Goal: Information Seeking & Learning: Learn about a topic

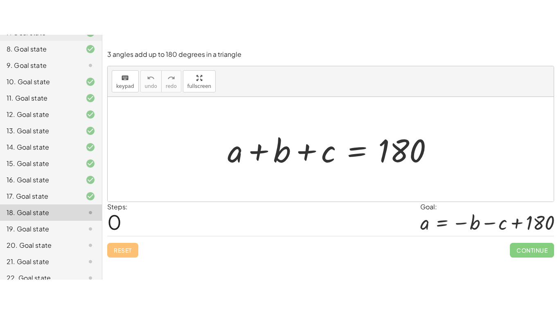
scroll to position [199, 0]
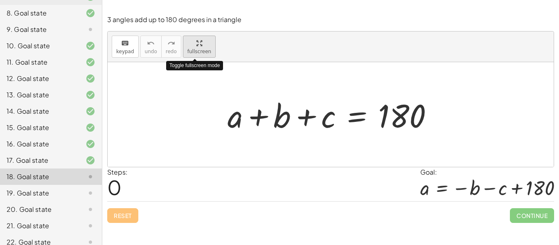
click at [193, 101] on div "keyboard keypad undo undo redo redo fullscreen Toggle fullscreen mode + a + b +…" at bounding box center [331, 100] width 446 height 136
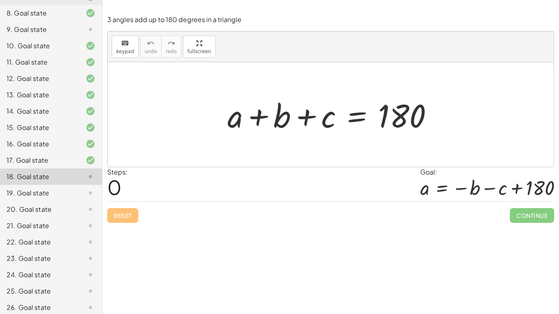
click at [307, 119] on div at bounding box center [334, 115] width 221 height 42
click at [260, 118] on div at bounding box center [334, 115] width 221 height 42
drag, startPoint x: 286, startPoint y: 122, endPoint x: 387, endPoint y: 120, distance: 101.1
click at [387, 120] on div at bounding box center [334, 115] width 221 height 42
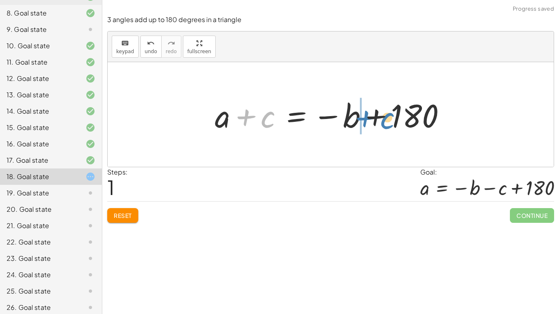
drag, startPoint x: 269, startPoint y: 119, endPoint x: 387, endPoint y: 120, distance: 117.9
click at [387, 120] on div at bounding box center [334, 115] width 246 height 42
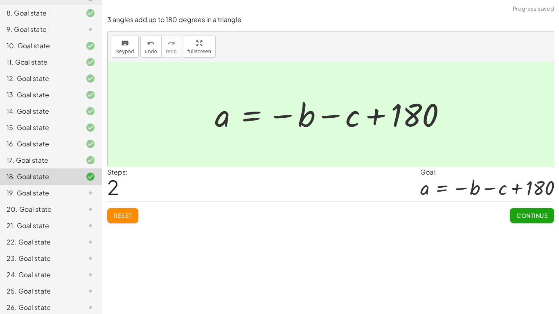
click at [522, 210] on button "Continue" at bounding box center [532, 215] width 44 height 15
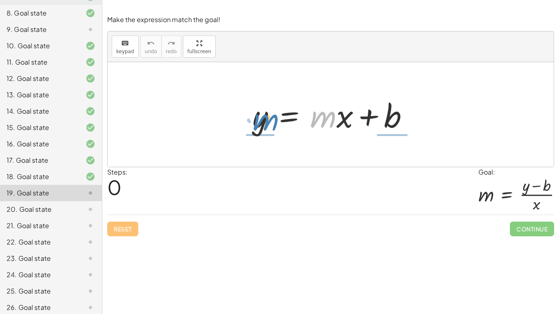
drag, startPoint x: 325, startPoint y: 126, endPoint x: 267, endPoint y: 129, distance: 57.8
click at [267, 129] on div at bounding box center [334, 115] width 171 height 42
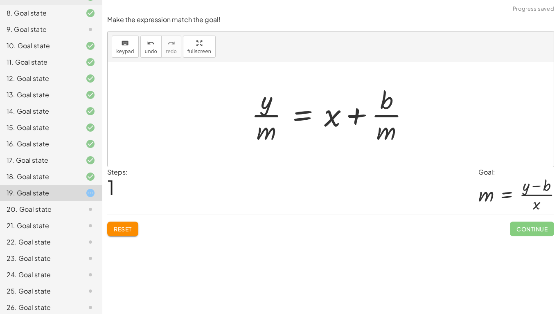
click at [126, 234] on button "Reset" at bounding box center [122, 229] width 31 height 15
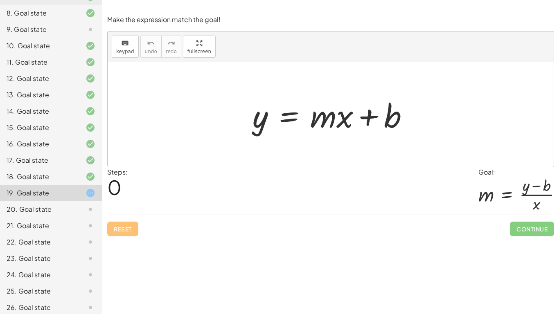
drag, startPoint x: 244, startPoint y: 121, endPoint x: 289, endPoint y: 107, distance: 47.3
click at [289, 107] on div "y = + · m · x + b" at bounding box center [330, 115] width 181 height 46
drag, startPoint x: 268, startPoint y: 118, endPoint x: 375, endPoint y: 99, distance: 108.6
click at [375, 99] on div at bounding box center [334, 115] width 171 height 42
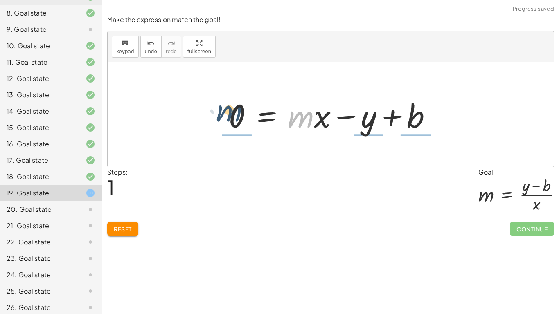
drag, startPoint x: 307, startPoint y: 120, endPoint x: 235, endPoint y: 115, distance: 73.1
click at [235, 115] on div at bounding box center [334, 115] width 218 height 42
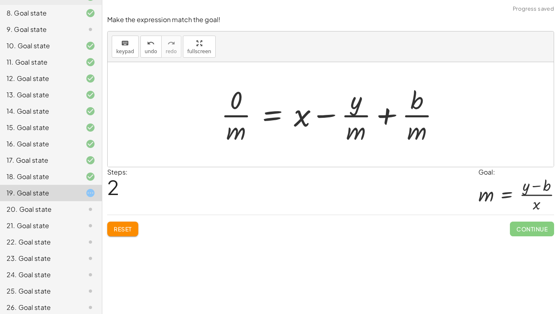
click at [128, 229] on span "Reset" at bounding box center [123, 229] width 18 height 7
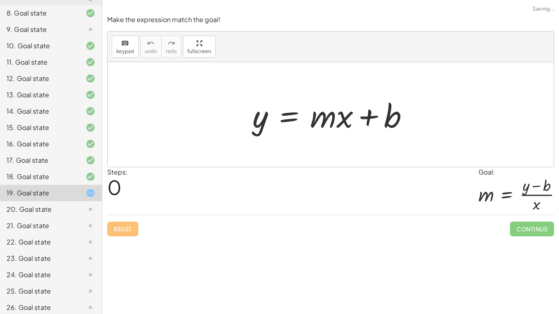
click at [133, 229] on div "Reset Continue" at bounding box center [330, 226] width 447 height 22
click at [347, 118] on div at bounding box center [334, 115] width 171 height 42
drag, startPoint x: 329, startPoint y: 126, endPoint x: 284, endPoint y: 127, distance: 45.1
click at [284, 127] on div at bounding box center [334, 115] width 171 height 42
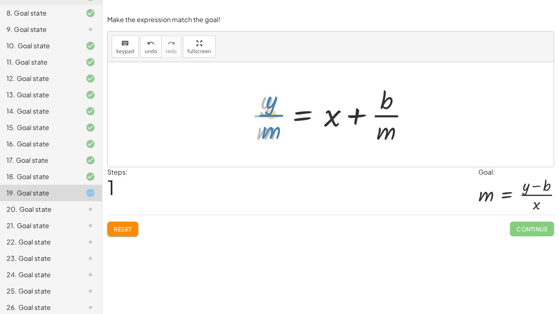
drag, startPoint x: 264, startPoint y: 109, endPoint x: 268, endPoint y: 111, distance: 4.8
click at [268, 111] on div at bounding box center [333, 114] width 173 height 63
drag, startPoint x: 269, startPoint y: 100, endPoint x: 373, endPoint y: 152, distance: 117.0
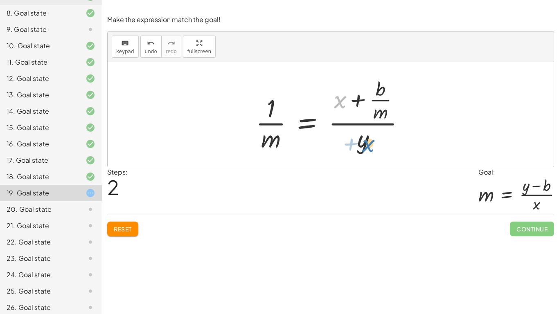
drag, startPoint x: 339, startPoint y: 104, endPoint x: 368, endPoint y: 147, distance: 52.5
click at [368, 147] on div at bounding box center [334, 114] width 164 height 79
drag, startPoint x: 339, startPoint y: 102, endPoint x: 383, endPoint y: 148, distance: 63.7
click at [383, 148] on div at bounding box center [334, 114] width 164 height 79
drag, startPoint x: 364, startPoint y: 155, endPoint x: 346, endPoint y: 108, distance: 50.9
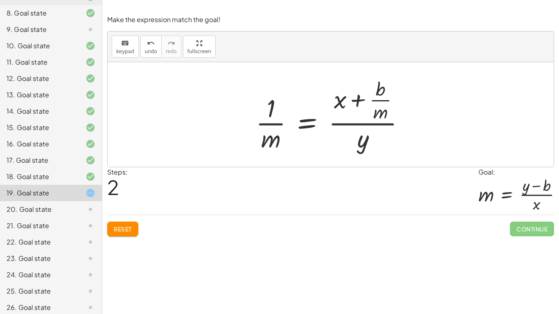
click at [346, 108] on div "y = + · m · x + b · y · m = + x + · b · m y = + x + b · · m · · m · 1 · ( )" at bounding box center [331, 114] width 174 height 83
drag, startPoint x: 364, startPoint y: 146, endPoint x: 344, endPoint y: 101, distance: 49.5
click at [344, 101] on div at bounding box center [334, 114] width 164 height 79
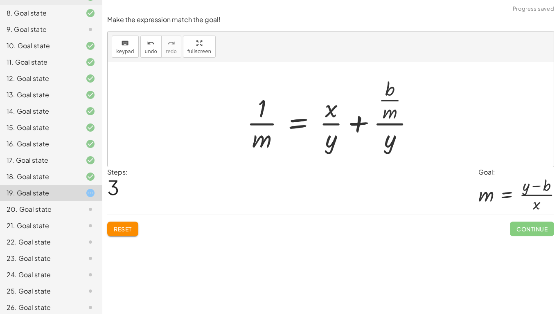
click at [126, 228] on span "Reset" at bounding box center [123, 229] width 18 height 7
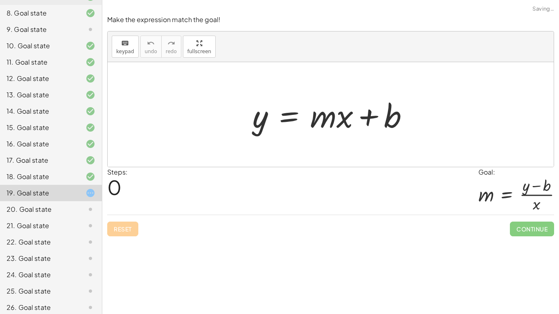
click at [126, 228] on div "Reset Continue" at bounding box center [330, 226] width 447 height 22
drag, startPoint x: 326, startPoint y: 117, endPoint x: 277, endPoint y: 122, distance: 49.4
click at [277, 122] on div at bounding box center [334, 115] width 171 height 42
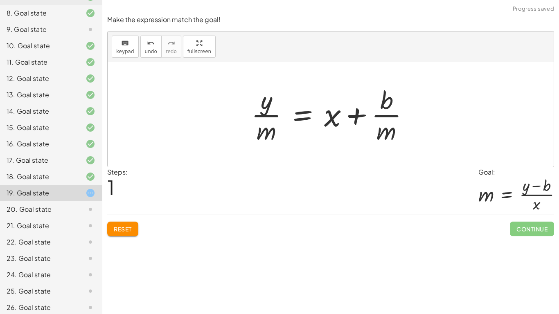
click at [0, 0] on div "Make the expression match the goal! keyboard keypad undo undo redo redo fullscr…" at bounding box center [0, 0] width 0 height 0
click at [126, 231] on span "Reset" at bounding box center [123, 229] width 18 height 7
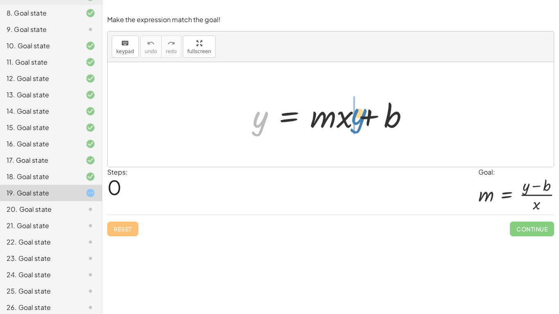
drag, startPoint x: 257, startPoint y: 126, endPoint x: 356, endPoint y: 123, distance: 99.5
click at [356, 123] on div at bounding box center [334, 115] width 171 height 42
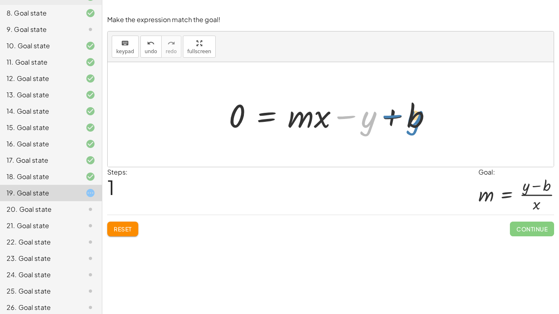
drag, startPoint x: 349, startPoint y: 114, endPoint x: 395, endPoint y: 113, distance: 45.9
click at [395, 113] on div at bounding box center [334, 115] width 218 height 42
drag, startPoint x: 391, startPoint y: 116, endPoint x: 295, endPoint y: 116, distance: 96.2
click at [295, 116] on div at bounding box center [334, 115] width 218 height 42
drag, startPoint x: 372, startPoint y: 112, endPoint x: 461, endPoint y: 119, distance: 89.1
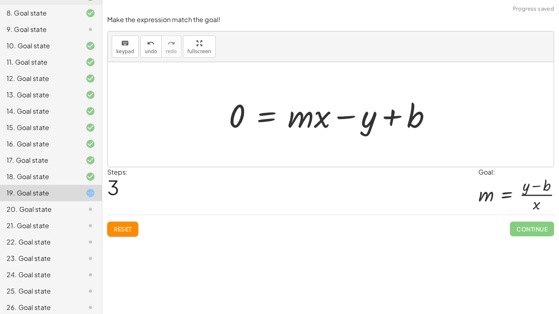
click at [127, 236] on button "Reset" at bounding box center [122, 229] width 31 height 15
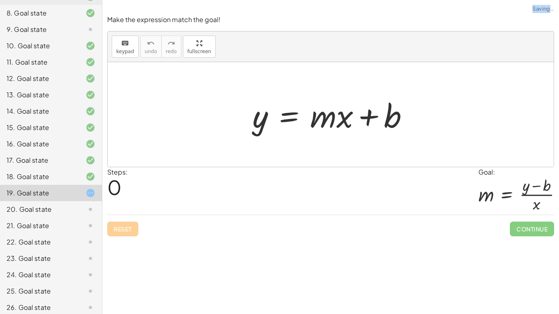
click at [127, 236] on div "Reset Continue" at bounding box center [330, 226] width 447 height 22
click at [458, 100] on div at bounding box center [331, 114] width 446 height 105
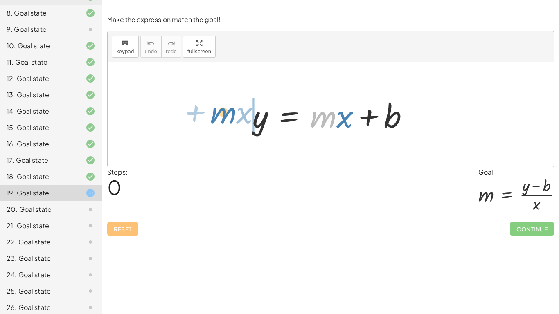
drag, startPoint x: 321, startPoint y: 120, endPoint x: 221, endPoint y: 117, distance: 99.9
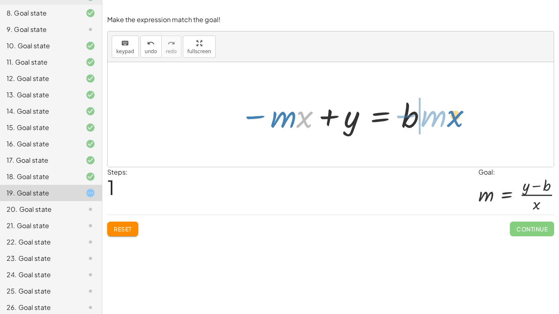
drag, startPoint x: 305, startPoint y: 118, endPoint x: 455, endPoint y: 117, distance: 150.7
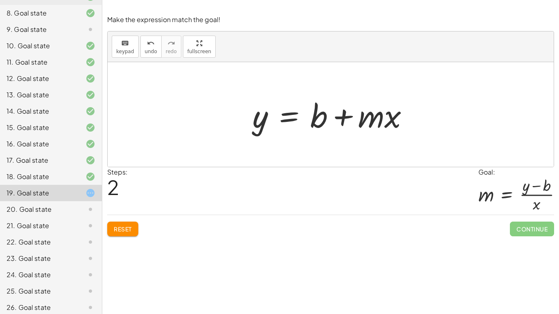
click at [138, 225] on button "Reset" at bounding box center [122, 229] width 31 height 15
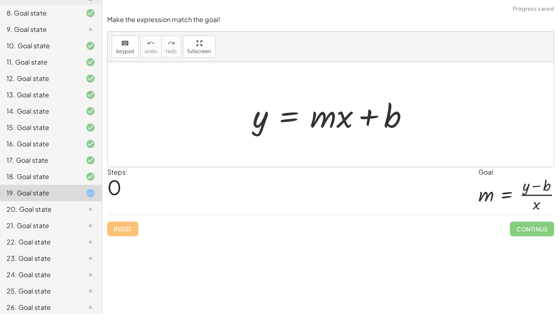
click at [136, 226] on div "Reset Continue" at bounding box center [330, 226] width 447 height 22
drag, startPoint x: 347, startPoint y: 118, endPoint x: 367, endPoint y: 155, distance: 41.4
drag, startPoint x: 346, startPoint y: 120, endPoint x: 267, endPoint y: 151, distance: 84.3
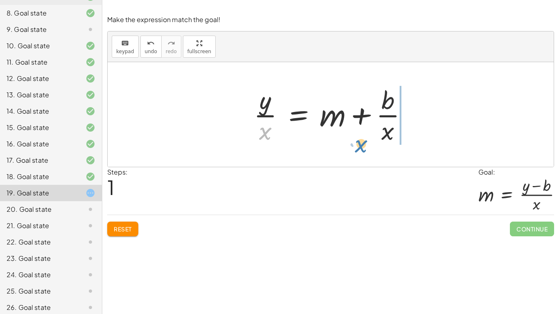
drag, startPoint x: 262, startPoint y: 133, endPoint x: 358, endPoint y: 146, distance: 97.1
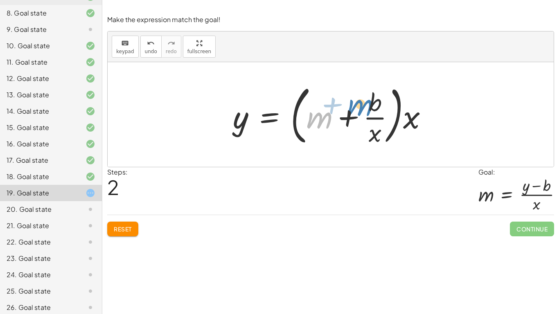
drag, startPoint x: 319, startPoint y: 124, endPoint x: 360, endPoint y: 113, distance: 42.4
click at [360, 113] on div at bounding box center [334, 115] width 210 height 68
drag, startPoint x: 317, startPoint y: 113, endPoint x: 395, endPoint y: 104, distance: 78.3
click at [395, 104] on div at bounding box center [334, 115] width 210 height 68
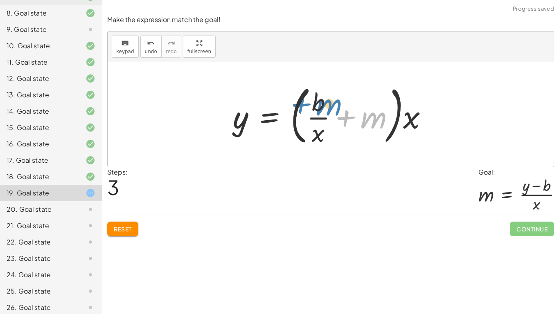
drag, startPoint x: 364, startPoint y: 123, endPoint x: 320, endPoint y: 110, distance: 46.5
click at [320, 110] on div at bounding box center [334, 115] width 210 height 68
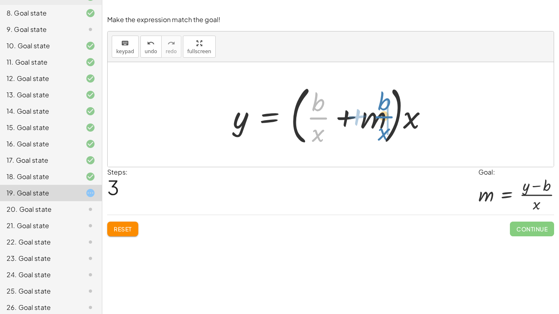
drag, startPoint x: 321, startPoint y: 119, endPoint x: 389, endPoint y: 117, distance: 68.4
click at [389, 117] on div at bounding box center [334, 115] width 210 height 68
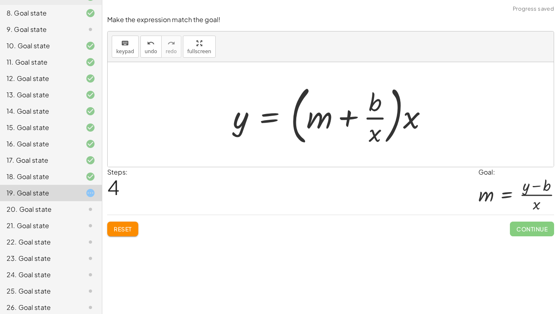
click at [115, 233] on button "Reset" at bounding box center [122, 229] width 31 height 15
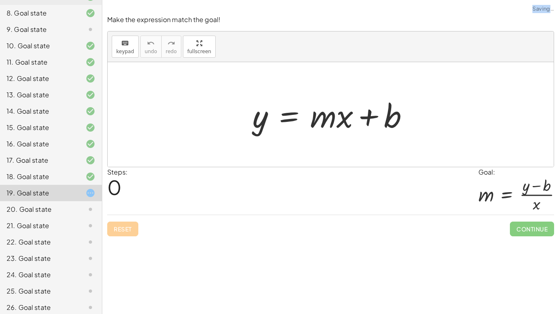
click at [115, 233] on div "Reset Continue" at bounding box center [330, 226] width 447 height 22
click at [438, 144] on div at bounding box center [331, 114] width 446 height 105
click at [37, 206] on div "20. Goal state" at bounding box center [40, 210] width 66 height 10
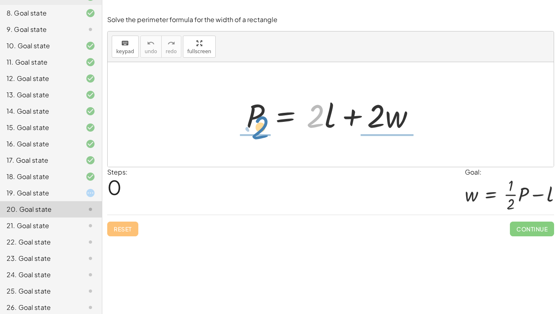
drag, startPoint x: 319, startPoint y: 116, endPoint x: 264, endPoint y: 127, distance: 56.4
click at [264, 127] on div at bounding box center [333, 115] width 183 height 42
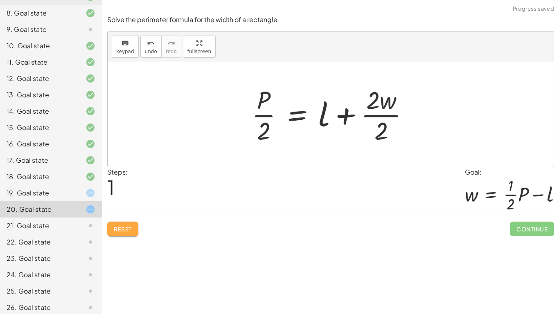
click at [127, 230] on span "Reset" at bounding box center [123, 229] width 18 height 7
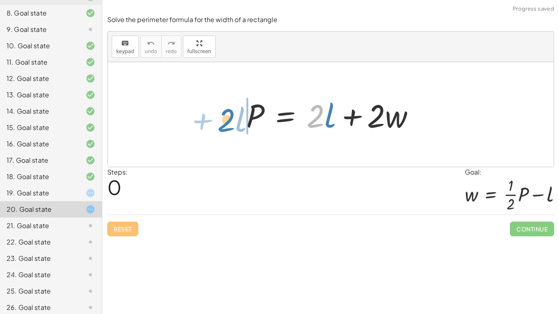
drag, startPoint x: 318, startPoint y: 120, endPoint x: 229, endPoint y: 124, distance: 88.9
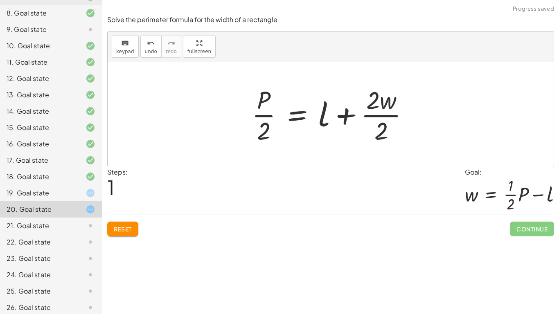
click at [133, 230] on button "Reset" at bounding box center [122, 229] width 31 height 15
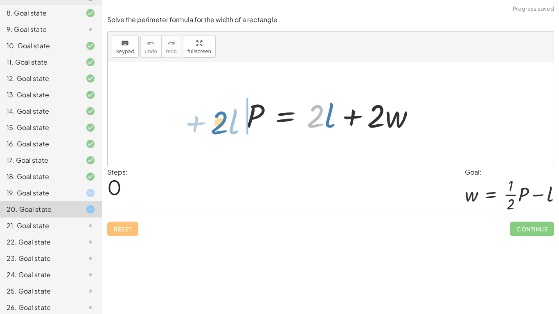
drag, startPoint x: 316, startPoint y: 122, endPoint x: 220, endPoint y: 128, distance: 96.0
click at [220, 128] on div "· 2 + · l P = + · 2 · l + · 2 · w" at bounding box center [331, 114] width 446 height 105
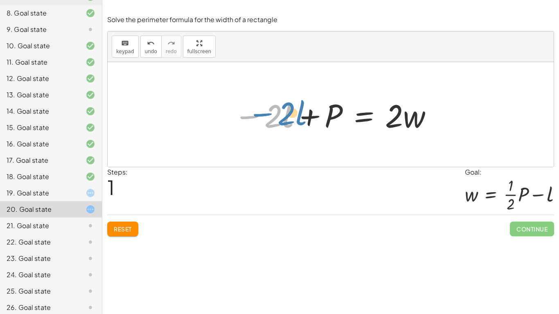
drag, startPoint x: 248, startPoint y: 118, endPoint x: 258, endPoint y: 116, distance: 10.9
click at [258, 116] on div at bounding box center [334, 115] width 208 height 42
drag, startPoint x: 244, startPoint y: 118, endPoint x: 239, endPoint y: 118, distance: 5.3
click at [239, 118] on div at bounding box center [334, 115] width 208 height 42
drag, startPoint x: 244, startPoint y: 118, endPoint x: 267, endPoint y: 105, distance: 26.3
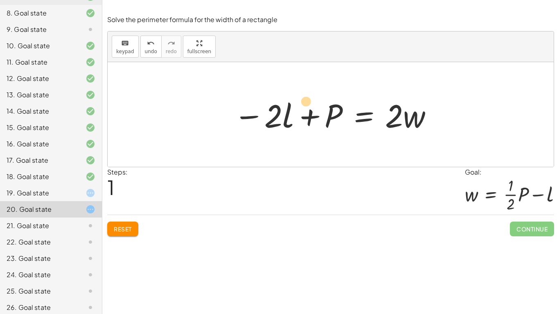
click at [267, 105] on div at bounding box center [334, 115] width 208 height 42
click at [246, 115] on div at bounding box center [334, 115] width 208 height 42
drag, startPoint x: 241, startPoint y: 119, endPoint x: 242, endPoint y: 115, distance: 4.3
click at [242, 115] on div at bounding box center [334, 115] width 208 height 42
drag, startPoint x: 250, startPoint y: 118, endPoint x: 253, endPoint y: 114, distance: 4.7
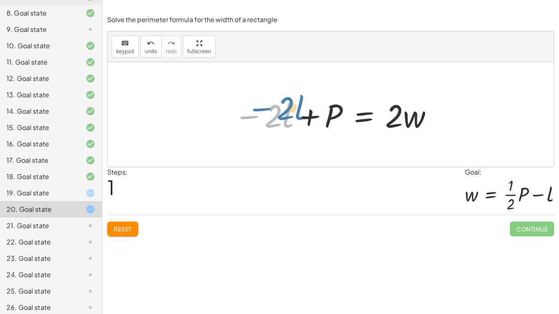
click at [253, 114] on div at bounding box center [334, 115] width 208 height 42
click at [248, 115] on div at bounding box center [334, 115] width 208 height 42
click at [246, 117] on div at bounding box center [334, 115] width 208 height 42
click at [248, 117] on div at bounding box center [334, 115] width 208 height 42
click at [312, 114] on div at bounding box center [334, 115] width 208 height 42
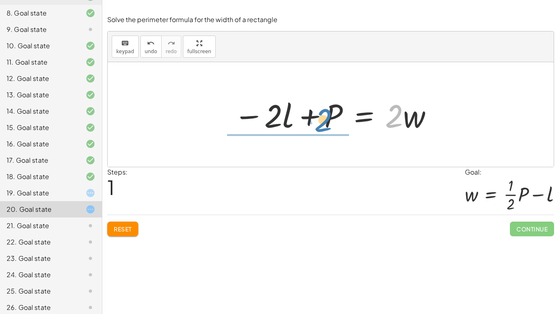
drag, startPoint x: 399, startPoint y: 111, endPoint x: 329, endPoint y: 114, distance: 69.7
click at [329, 114] on div at bounding box center [334, 115] width 208 height 42
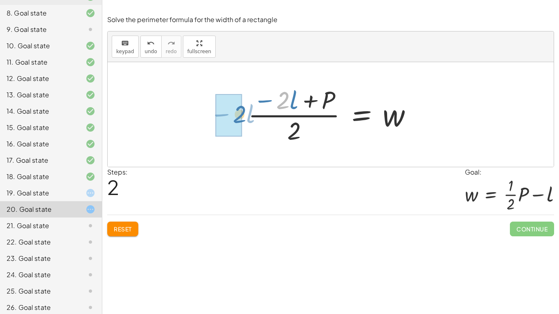
drag, startPoint x: 286, startPoint y: 97, endPoint x: 238, endPoint y: 114, distance: 50.5
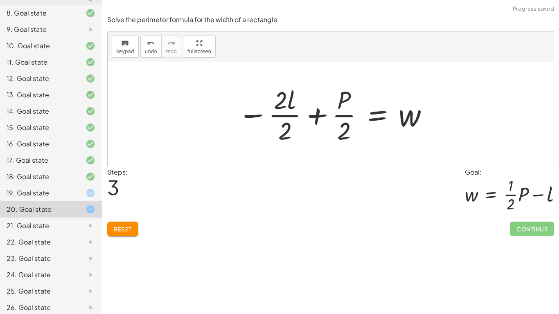
click at [125, 232] on span "Reset" at bounding box center [123, 229] width 18 height 7
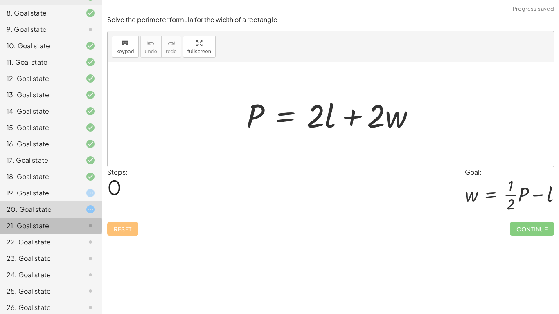
click at [80, 245] on div "21. Goal state" at bounding box center [51, 259] width 102 height 16
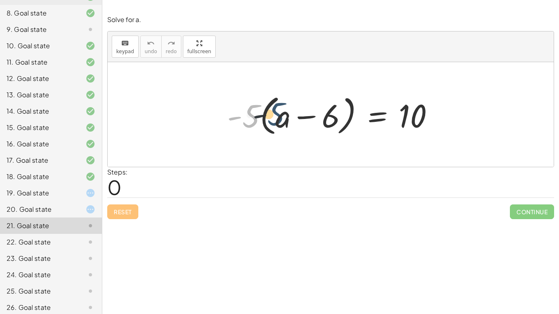
drag, startPoint x: 253, startPoint y: 121, endPoint x: 282, endPoint y: 123, distance: 29.1
click at [282, 123] on div at bounding box center [334, 114] width 222 height 47
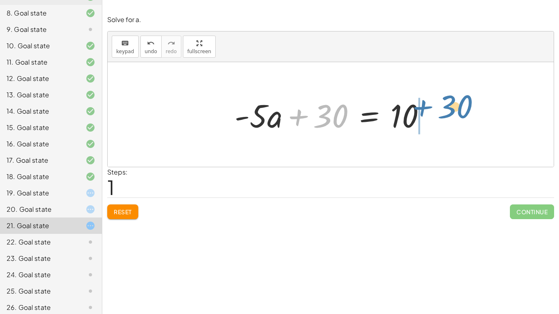
drag, startPoint x: 297, startPoint y: 115, endPoint x: 422, endPoint y: 116, distance: 125.7
click at [422, 116] on div at bounding box center [333, 115] width 206 height 42
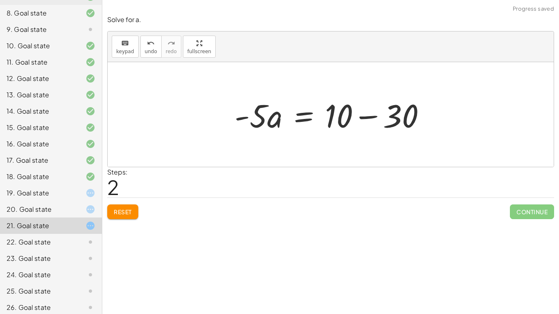
click at [361, 118] on div at bounding box center [333, 115] width 206 height 42
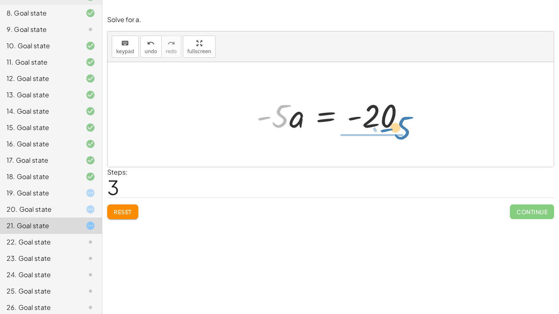
drag, startPoint x: 280, startPoint y: 123, endPoint x: 403, endPoint y: 136, distance: 123.1
click at [403, 136] on div "· - 5 · ( + a − 6 ) = 10 + · - 5 · a − · - 5 · 6 = 10 + · - 5 · a + 30 = 10 · -…" at bounding box center [330, 115] width 173 height 46
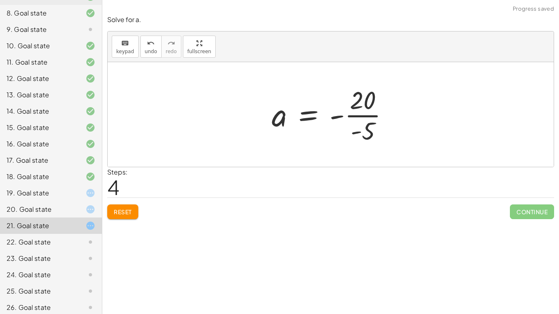
click at [357, 117] on div at bounding box center [334, 114] width 132 height 63
click at [343, 118] on div at bounding box center [334, 115] width 129 height 41
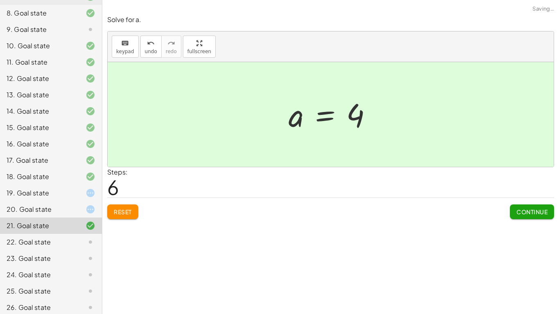
click at [543, 214] on span "Continue" at bounding box center [532, 211] width 31 height 7
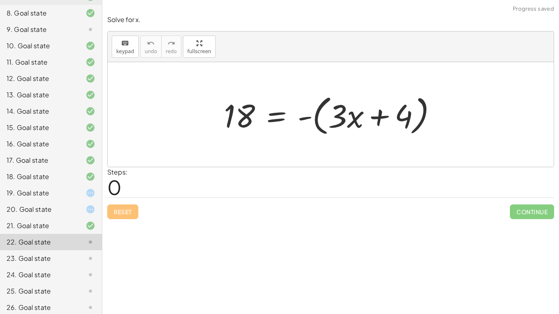
click at [322, 116] on div at bounding box center [334, 114] width 228 height 47
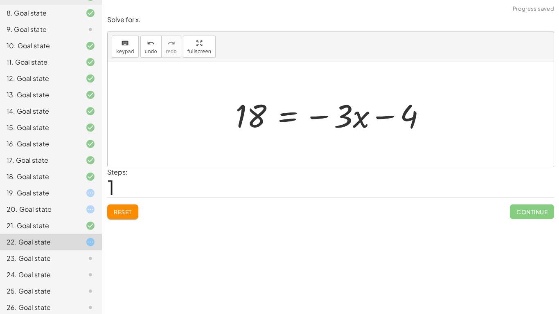
click at [341, 115] on div at bounding box center [334, 115] width 206 height 42
click at [348, 117] on div at bounding box center [334, 115] width 206 height 42
click at [362, 120] on div at bounding box center [334, 115] width 206 height 42
click at [322, 118] on div at bounding box center [334, 115] width 206 height 42
click at [381, 118] on div at bounding box center [334, 115] width 206 height 42
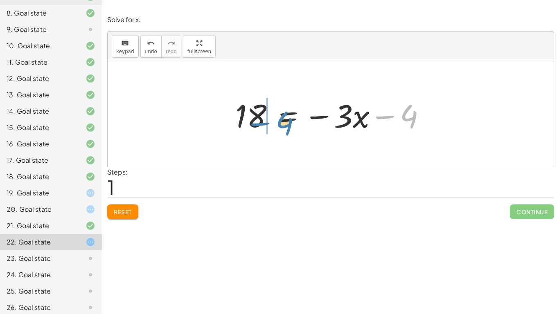
drag, startPoint x: 391, startPoint y: 117, endPoint x: 266, endPoint y: 121, distance: 124.9
click at [266, 121] on div at bounding box center [334, 115] width 206 height 42
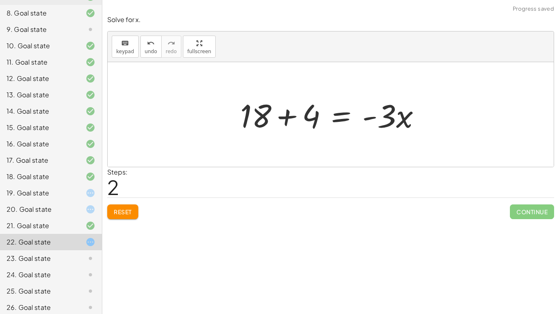
click at [291, 119] on div at bounding box center [333, 115] width 195 height 42
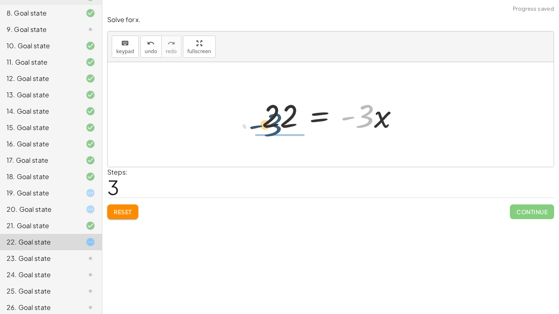
drag, startPoint x: 367, startPoint y: 122, endPoint x: 273, endPoint y: 131, distance: 94.5
click at [273, 131] on div at bounding box center [333, 115] width 151 height 42
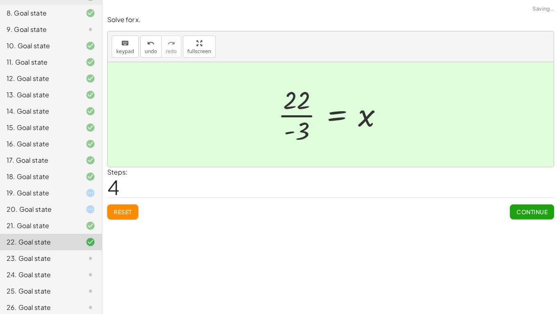
click at [285, 117] on div at bounding box center [334, 114] width 120 height 63
click at [523, 206] on button "Continue" at bounding box center [532, 212] width 44 height 15
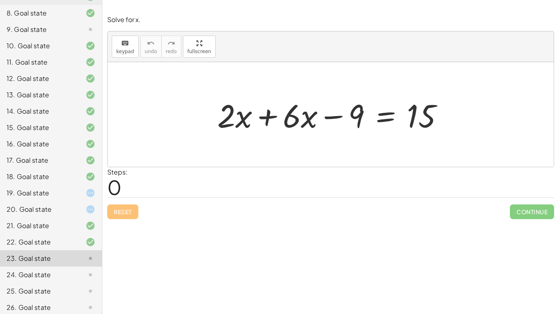
click at [268, 117] on div at bounding box center [333, 115] width 241 height 42
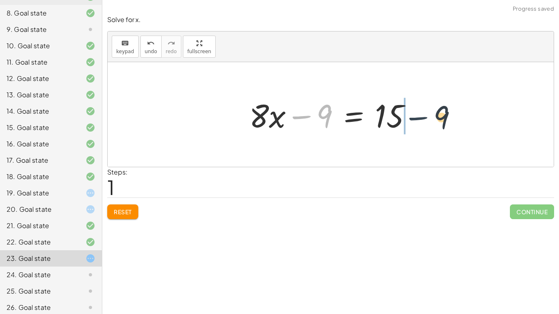
drag, startPoint x: 304, startPoint y: 117, endPoint x: 431, endPoint y: 118, distance: 126.5
click at [431, 118] on div "+ · 2 · x + · 6 · x − 9 = 15 − 9 + · x − 9 = 15 · 8" at bounding box center [331, 114] width 446 height 105
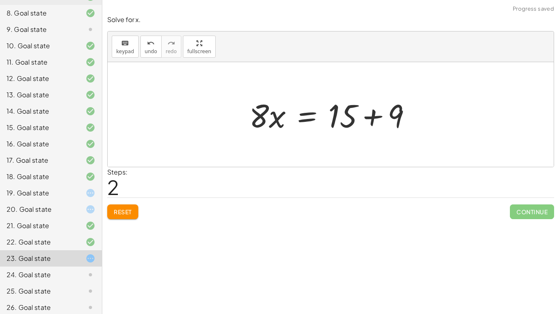
click at [377, 116] on div at bounding box center [333, 115] width 177 height 42
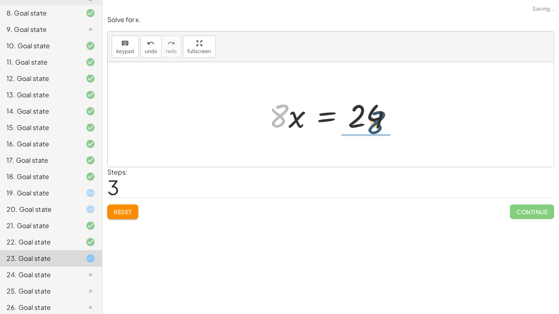
drag, startPoint x: 279, startPoint y: 124, endPoint x: 376, endPoint y: 141, distance: 98.6
click at [376, 141] on div "+ · 2 · x + · 6 · x − 9 = 15 + · 8 · x − 9 = 15 · 8 · x = + 15 + 9 · 8 · x = · …" at bounding box center [331, 114] width 446 height 105
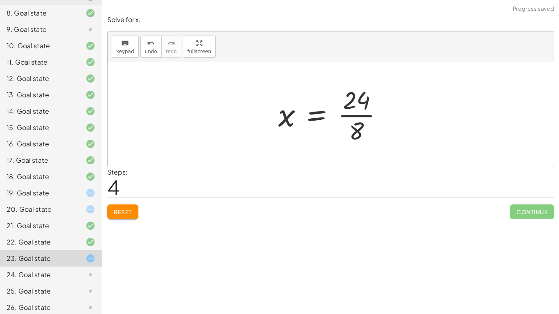
click at [371, 131] on div at bounding box center [334, 114] width 120 height 63
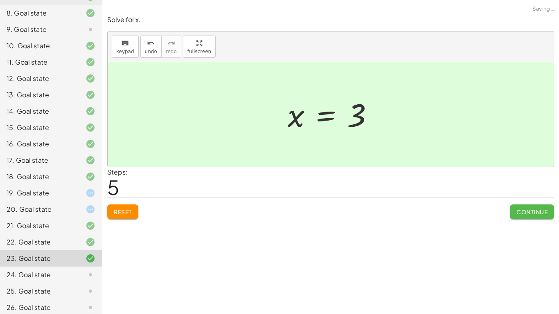
click at [522, 209] on span "Continue" at bounding box center [532, 211] width 31 height 7
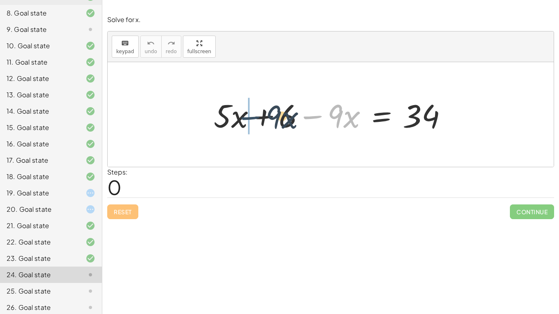
drag, startPoint x: 310, startPoint y: 117, endPoint x: 247, endPoint y: 120, distance: 63.1
click at [247, 120] on div at bounding box center [334, 115] width 249 height 42
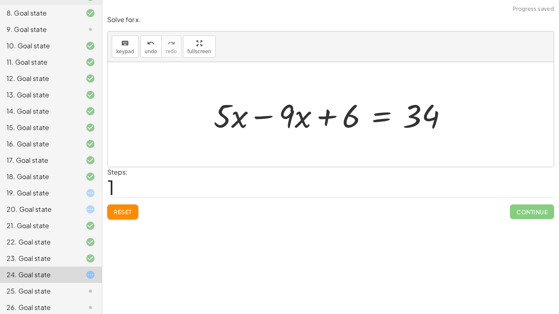
click at [261, 120] on div at bounding box center [334, 115] width 249 height 42
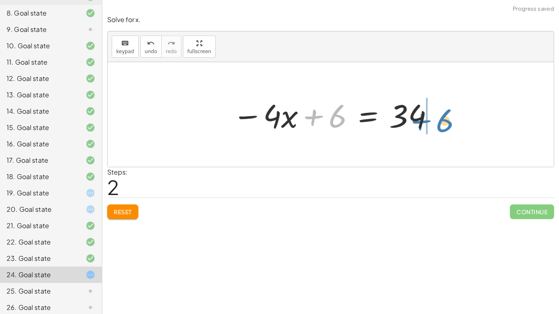
drag, startPoint x: 312, startPoint y: 117, endPoint x: 420, endPoint y: 121, distance: 107.8
click at [420, 121] on div at bounding box center [333, 115] width 210 height 42
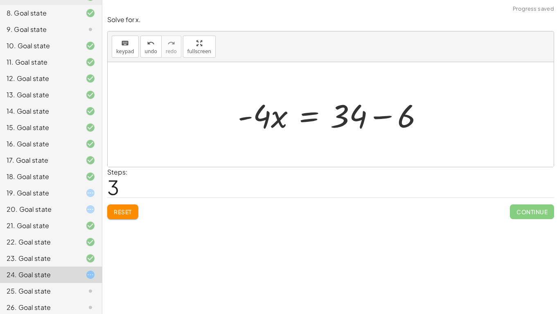
click at [380, 122] on div at bounding box center [334, 115] width 201 height 42
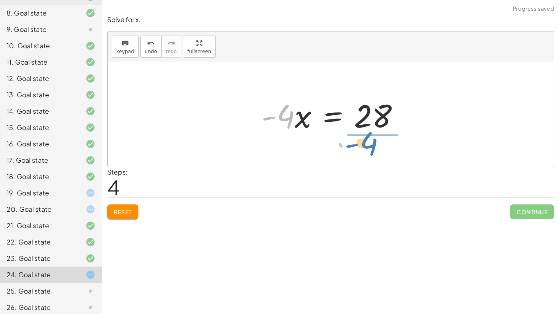
drag, startPoint x: 285, startPoint y: 117, endPoint x: 368, endPoint y: 144, distance: 87.8
click at [368, 144] on div "+ · 5 · x + 6 − · 9 · x = 34 + · 5 · x − · 9 · x + 6 = 34 − · 4 · x + 6 = 34 · …" at bounding box center [331, 114] width 446 height 105
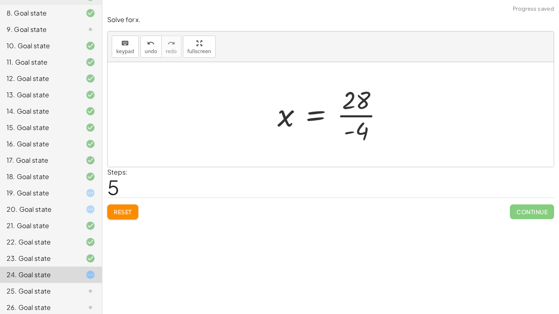
click at [375, 118] on div at bounding box center [333, 114] width 121 height 63
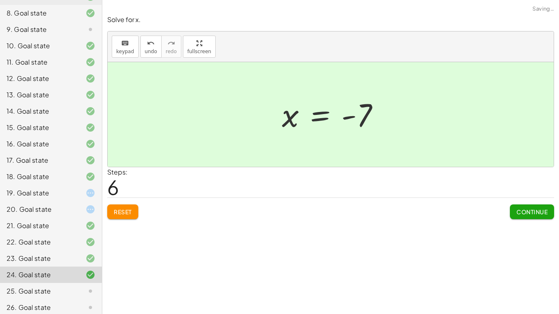
click at [520, 208] on button "Continue" at bounding box center [532, 212] width 44 height 15
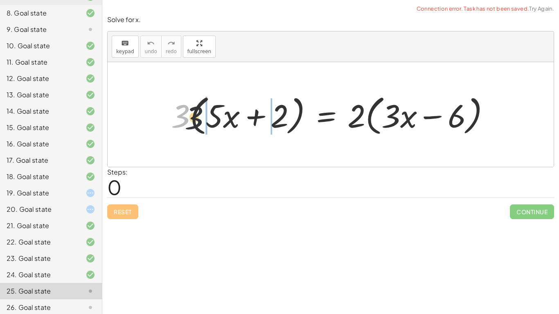
drag, startPoint x: 184, startPoint y: 119, endPoint x: 209, endPoint y: 122, distance: 25.1
click at [209, 122] on div at bounding box center [334, 114] width 334 height 47
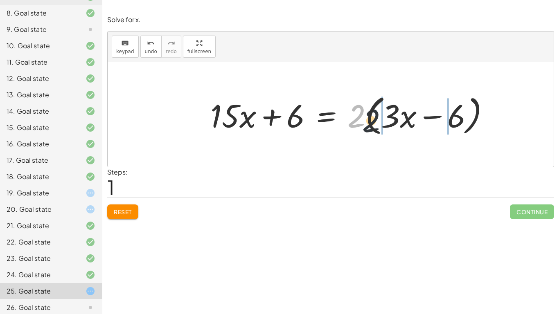
drag, startPoint x: 357, startPoint y: 118, endPoint x: 390, endPoint y: 129, distance: 35.5
click at [390, 129] on div at bounding box center [353, 114] width 294 height 47
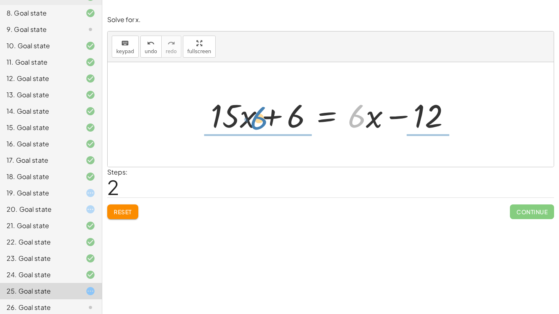
drag, startPoint x: 355, startPoint y: 126, endPoint x: 258, endPoint y: 128, distance: 96.6
click at [258, 128] on div at bounding box center [334, 115] width 255 height 42
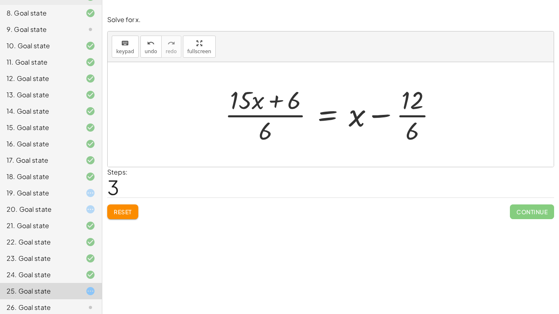
click at [0, 0] on div "Solve for x. keyboard keypad undo undo redo redo fullscreen · 3 · ( + · 5 · x +…" at bounding box center [0, 0] width 0 height 0
click at [128, 211] on span "Reset" at bounding box center [123, 211] width 18 height 7
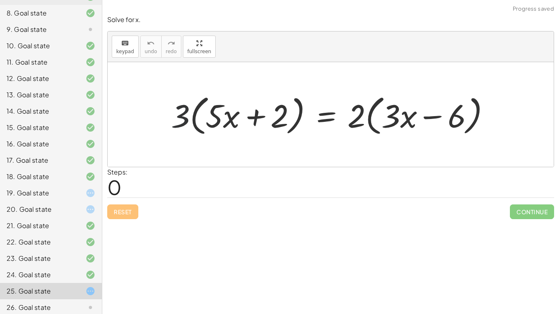
drag, startPoint x: 184, startPoint y: 119, endPoint x: 221, endPoint y: 115, distance: 37.4
click at [221, 115] on div at bounding box center [334, 114] width 334 height 47
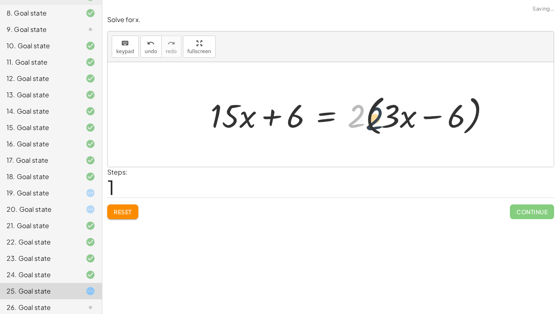
drag, startPoint x: 361, startPoint y: 115, endPoint x: 380, endPoint y: 117, distance: 19.4
click at [380, 117] on div at bounding box center [353, 114] width 294 height 47
drag, startPoint x: 362, startPoint y: 117, endPoint x: 391, endPoint y: 117, distance: 29.5
click at [391, 117] on div at bounding box center [353, 114] width 294 height 47
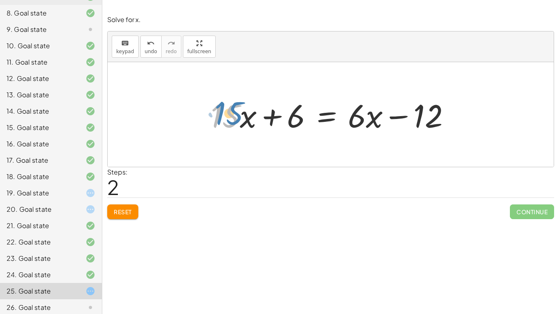
click at [237, 119] on div at bounding box center [334, 115] width 255 height 42
drag, startPoint x: 246, startPoint y: 119, endPoint x: 251, endPoint y: 116, distance: 6.0
click at [251, 116] on div at bounding box center [334, 115] width 255 height 42
drag, startPoint x: 238, startPoint y: 116, endPoint x: 242, endPoint y: 127, distance: 11.4
click at [242, 127] on div at bounding box center [334, 115] width 255 height 42
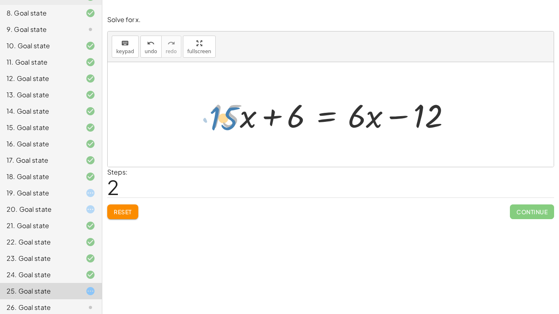
click at [231, 116] on div at bounding box center [334, 115] width 255 height 42
drag, startPoint x: 357, startPoint y: 115, endPoint x: 355, endPoint y: 122, distance: 7.6
click at [355, 122] on div at bounding box center [334, 115] width 255 height 42
drag, startPoint x: 373, startPoint y: 120, endPoint x: 366, endPoint y: 126, distance: 9.3
click at [366, 126] on div at bounding box center [334, 115] width 255 height 42
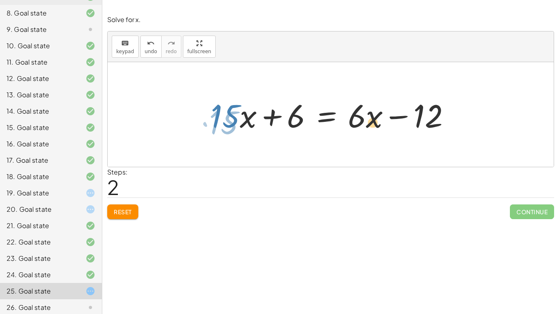
drag, startPoint x: 367, startPoint y: 117, endPoint x: 368, endPoint y: 122, distance: 5.0
click at [368, 122] on div at bounding box center [334, 115] width 255 height 42
drag, startPoint x: 221, startPoint y: 137, endPoint x: 253, endPoint y: 167, distance: 44.1
click at [253, 167] on div "· 3 · ( + · 5 · x + 2 ) = · 2 · ( + · 3 · x − 6 ) + · 3 · 5 · x + · 3 · 2 = · 2…" at bounding box center [331, 114] width 446 height 105
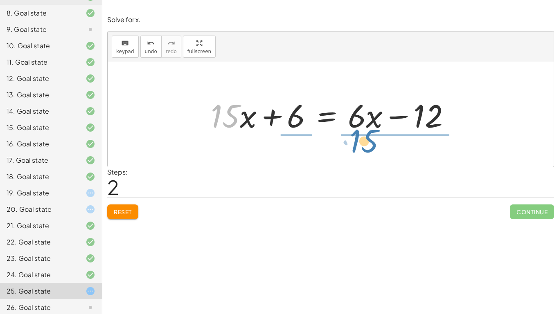
drag, startPoint x: 234, startPoint y: 127, endPoint x: 373, endPoint y: 152, distance: 140.6
click at [373, 152] on div "· 3 · ( + · 5 · x + 2 ) = · 2 · ( + · 3 · x − 6 ) + · 3 · 5 · x + · 3 · 2 = · 2…" at bounding box center [331, 114] width 446 height 105
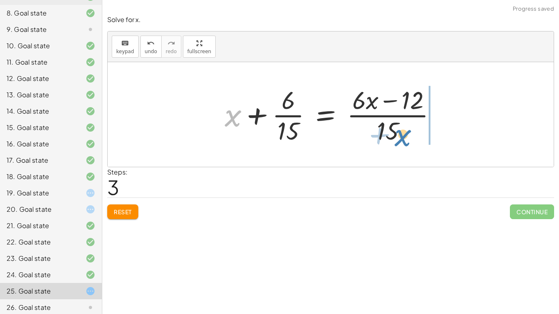
drag, startPoint x: 234, startPoint y: 122, endPoint x: 405, endPoint y: 142, distance: 171.8
click at [405, 142] on div at bounding box center [334, 114] width 227 height 63
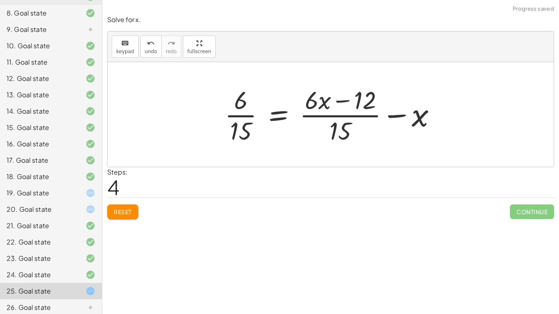
click at [133, 206] on button "Reset" at bounding box center [122, 212] width 31 height 15
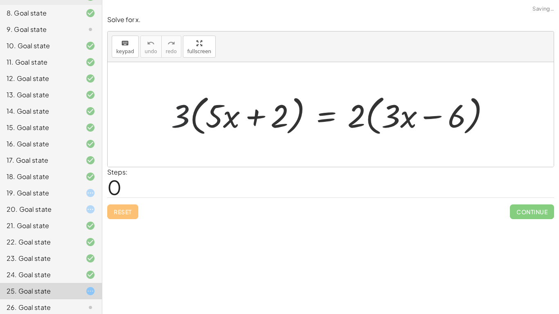
drag, startPoint x: 185, startPoint y: 118, endPoint x: 210, endPoint y: 118, distance: 25.0
click at [210, 118] on div at bounding box center [334, 114] width 334 height 47
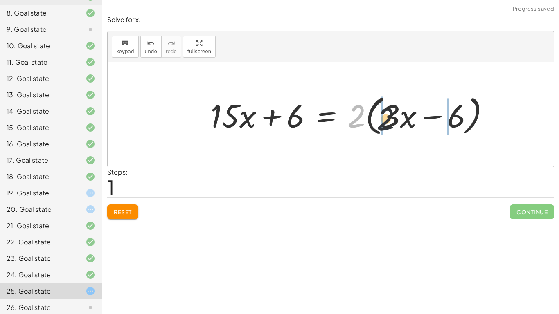
drag, startPoint x: 358, startPoint y: 117, endPoint x: 400, endPoint y: 122, distance: 42.0
click at [400, 122] on div at bounding box center [353, 114] width 294 height 47
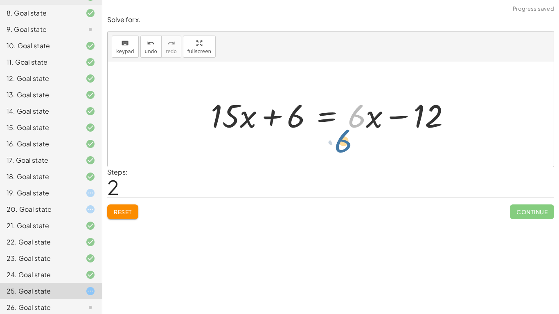
drag, startPoint x: 357, startPoint y: 126, endPoint x: 348, endPoint y: 145, distance: 21.1
click at [348, 145] on div "· 3 · ( + · 5 · x + 2 ) = · 2 · ( + · 3 · x − 6 ) + · 3 · 5 · x + · 3 · 2 = · 2…" at bounding box center [331, 114] width 446 height 105
drag, startPoint x: 363, startPoint y: 122, endPoint x: 373, endPoint y: 144, distance: 24.2
click at [373, 144] on div "· 3 · ( + · 5 · x + 2 ) = · 2 · ( + · 3 · x − 6 ) + · 3 · 5 · x + · 3 · 2 = · 2…" at bounding box center [331, 114] width 446 height 105
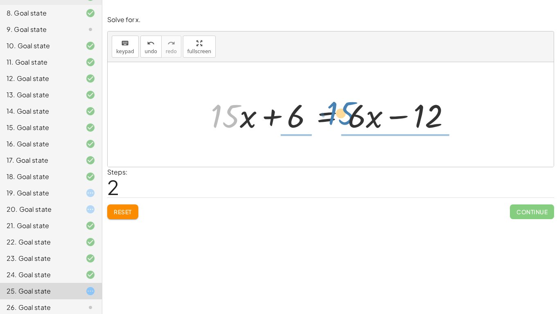
drag, startPoint x: 234, startPoint y: 118, endPoint x: 350, endPoint y: 116, distance: 116.3
click at [350, 116] on div at bounding box center [334, 115] width 255 height 42
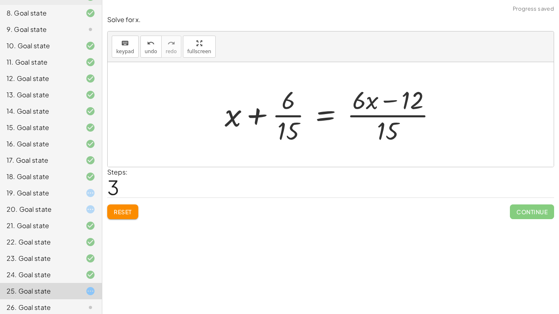
click at [127, 212] on span "Reset" at bounding box center [123, 211] width 18 height 7
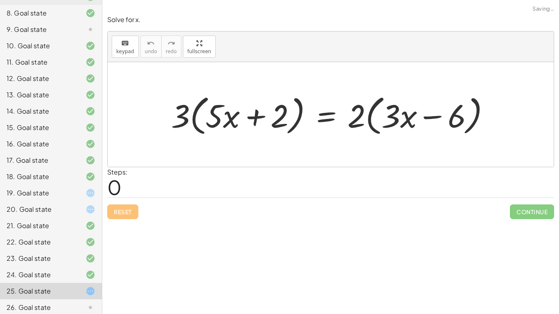
click at [189, 116] on div at bounding box center [334, 114] width 334 height 47
click at [184, 117] on div at bounding box center [334, 114] width 334 height 47
click at [195, 122] on div at bounding box center [334, 114] width 334 height 47
click at [210, 120] on div at bounding box center [334, 114] width 334 height 47
click at [189, 119] on div at bounding box center [334, 114] width 334 height 47
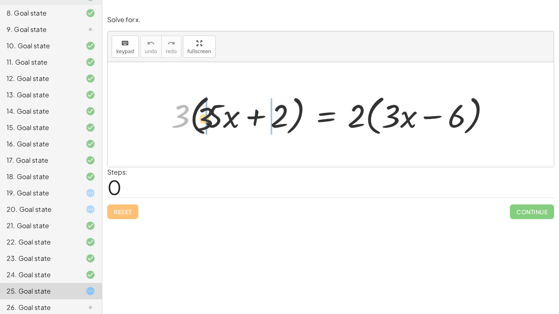
drag, startPoint x: 172, startPoint y: 118, endPoint x: 225, endPoint y: 122, distance: 53.8
click at [225, 122] on div at bounding box center [334, 114] width 334 height 47
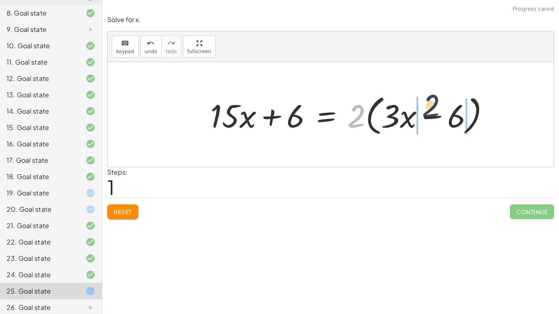
drag, startPoint x: 355, startPoint y: 120, endPoint x: 432, endPoint y: 112, distance: 77.9
click at [432, 112] on div at bounding box center [353, 114] width 294 height 47
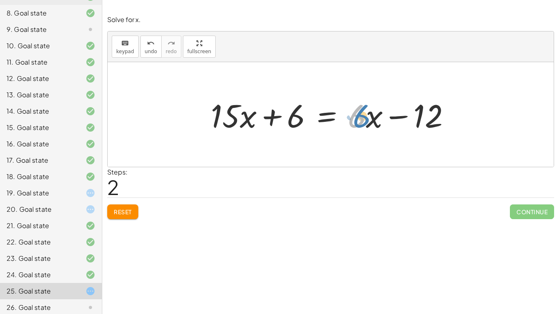
drag, startPoint x: 353, startPoint y: 124, endPoint x: 358, endPoint y: 125, distance: 4.9
click at [358, 125] on div at bounding box center [334, 115] width 255 height 42
drag, startPoint x: 361, startPoint y: 122, endPoint x: 261, endPoint y: 158, distance: 106.6
click at [261, 158] on div "· 3 · ( + · 5 · x + 2 ) = · 2 · ( + · 3 · x − 6 ) + · 3 · 5 · x + · 3 · 2 = · 2…" at bounding box center [331, 114] width 446 height 105
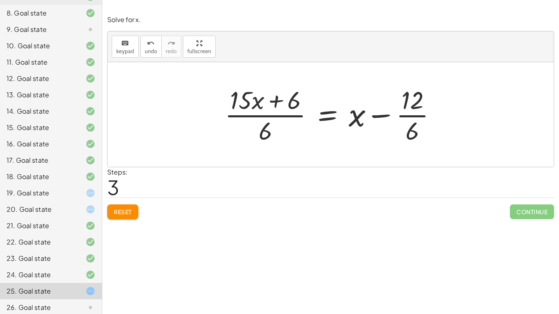
click at [280, 116] on div at bounding box center [334, 114] width 227 height 63
click at [415, 120] on div at bounding box center [334, 114] width 227 height 63
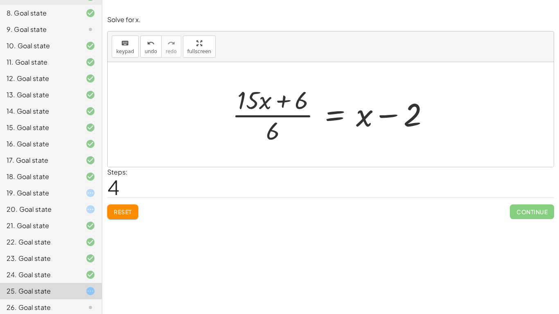
click at [303, 117] on div at bounding box center [334, 114] width 212 height 63
drag, startPoint x: 367, startPoint y: 121, endPoint x: 284, endPoint y: 108, distance: 83.7
click at [284, 108] on div at bounding box center [334, 114] width 212 height 63
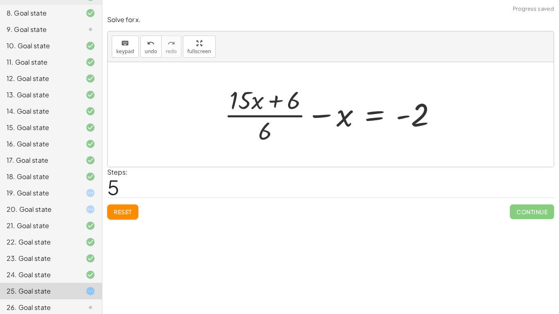
click at [314, 117] on div at bounding box center [333, 114] width 227 height 63
click at [298, 115] on div at bounding box center [333, 114] width 227 height 63
click at [403, 117] on div at bounding box center [333, 114] width 227 height 63
click at [282, 114] on div at bounding box center [333, 114] width 227 height 63
click at [255, 103] on div at bounding box center [333, 114] width 227 height 63
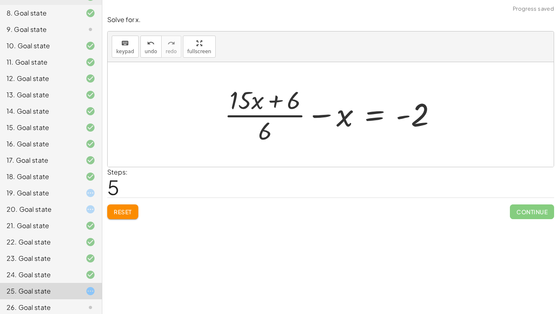
click at [274, 104] on div at bounding box center [333, 114] width 227 height 63
drag, startPoint x: 289, startPoint y: 102, endPoint x: 262, endPoint y: 139, distance: 46.0
click at [262, 139] on div at bounding box center [333, 114] width 227 height 63
drag, startPoint x: 296, startPoint y: 104, endPoint x: 304, endPoint y: 109, distance: 10.1
click at [304, 109] on div at bounding box center [333, 114] width 227 height 63
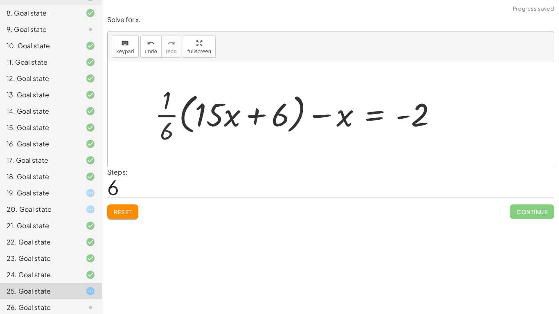
click at [133, 212] on button "Reset" at bounding box center [122, 212] width 31 height 15
click at [133, 212] on div "Reset Continue" at bounding box center [330, 209] width 447 height 22
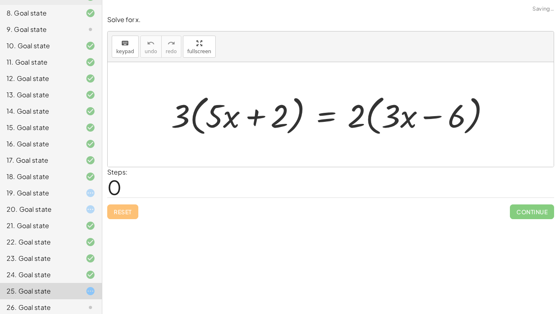
click at [133, 212] on div "Reset Continue" at bounding box center [330, 209] width 447 height 22
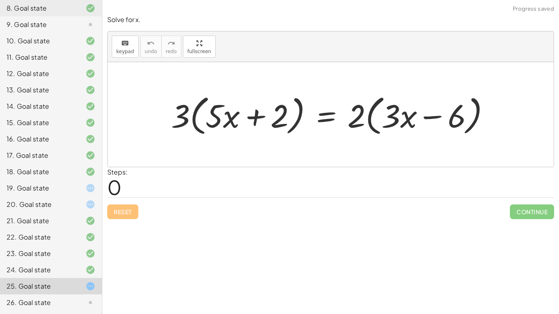
click at [64, 245] on div "26. Goal state" at bounding box center [40, 303] width 66 height 10
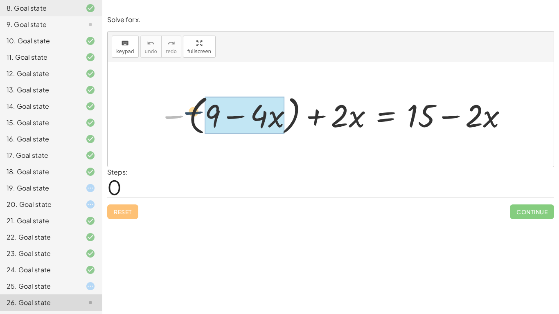
drag, startPoint x: 180, startPoint y: 117, endPoint x: 217, endPoint y: 111, distance: 37.8
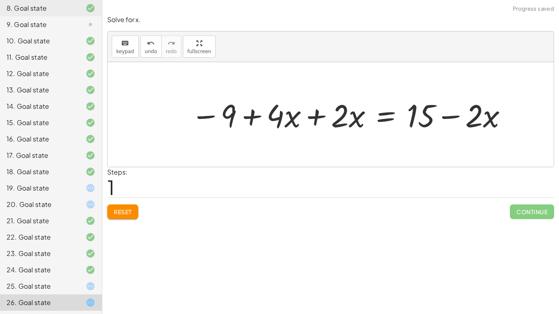
click at [124, 216] on button "Reset" at bounding box center [122, 212] width 31 height 15
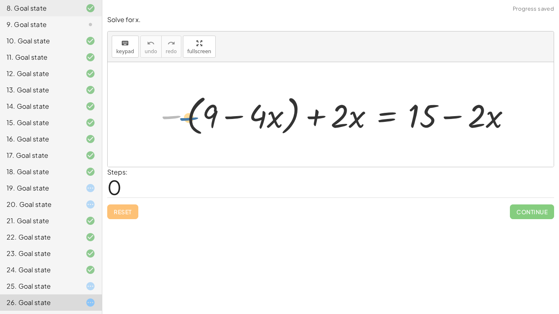
drag, startPoint x: 176, startPoint y: 118, endPoint x: 194, endPoint y: 120, distance: 18.1
click at [194, 120] on div at bounding box center [334, 114] width 364 height 47
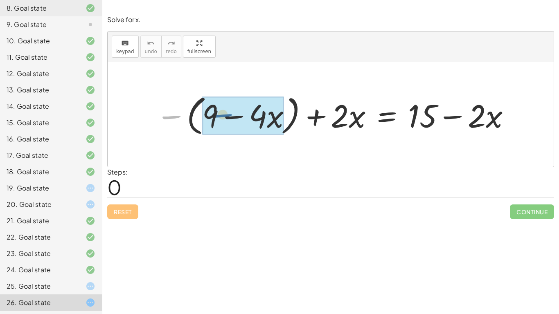
drag, startPoint x: 174, startPoint y: 117, endPoint x: 226, endPoint y: 117, distance: 52.0
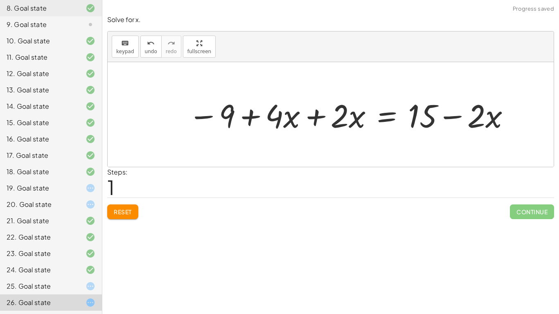
click at [320, 117] on div at bounding box center [349, 115] width 331 height 42
click at [320, 117] on div at bounding box center [383, 115] width 266 height 42
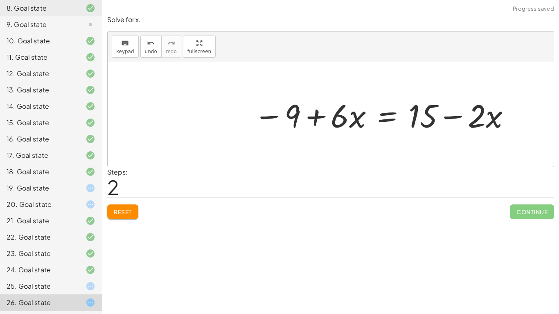
click at [293, 117] on div at bounding box center [383, 115] width 266 height 42
drag, startPoint x: 451, startPoint y: 118, endPoint x: 340, endPoint y: 136, distance: 112.3
click at [340, 136] on div at bounding box center [383, 115] width 266 height 42
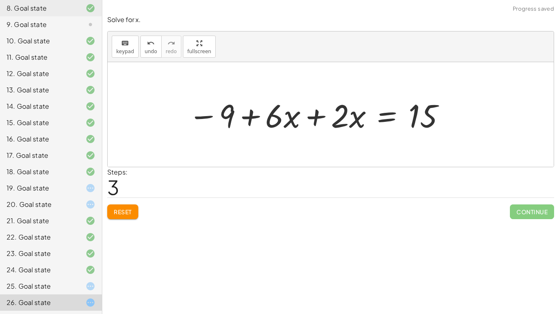
click at [317, 115] on div at bounding box center [317, 115] width 266 height 42
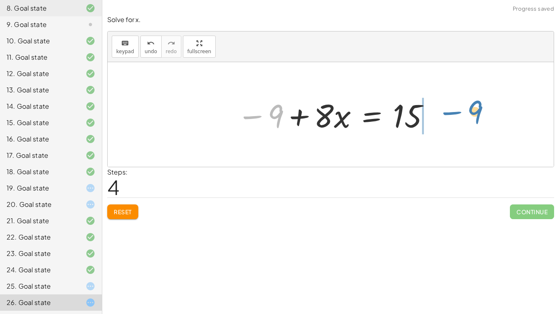
drag, startPoint x: 279, startPoint y: 117, endPoint x: 472, endPoint y: 117, distance: 192.4
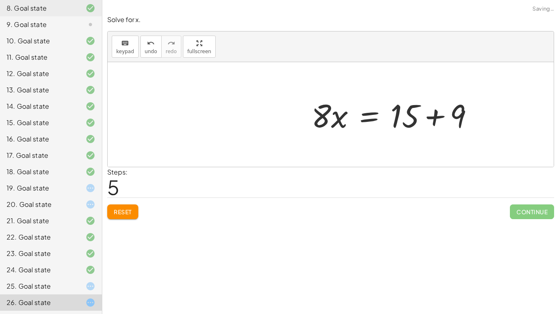
click at [434, 118] on div at bounding box center [395, 115] width 177 height 42
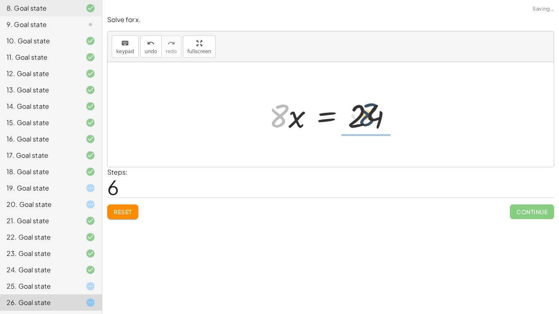
drag, startPoint x: 278, startPoint y: 120, endPoint x: 375, endPoint y: 140, distance: 98.7
click at [375, 140] on div "− ( + 9 − · 4 · x ) + · 2 · x = + 15 − · 2 · x − 9 + · 4 · x + · 2 · x = + 15 −…" at bounding box center [331, 114] width 446 height 105
click at [369, 114] on div at bounding box center [345, 114] width 120 height 63
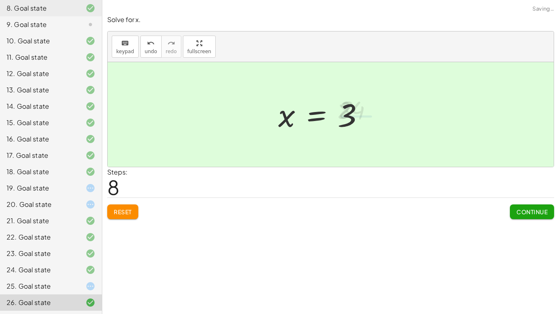
click at [347, 126] on div at bounding box center [324, 115] width 101 height 41
click at [532, 212] on span "Continue" at bounding box center [532, 211] width 31 height 7
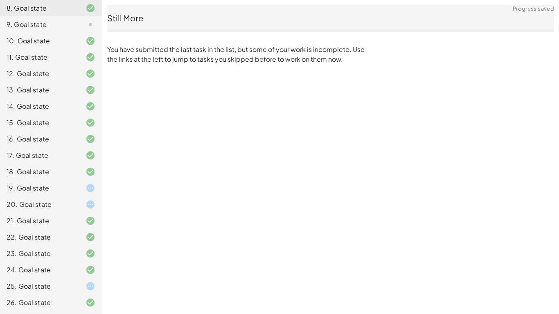
click at [81, 245] on div at bounding box center [83, 287] width 23 height 10
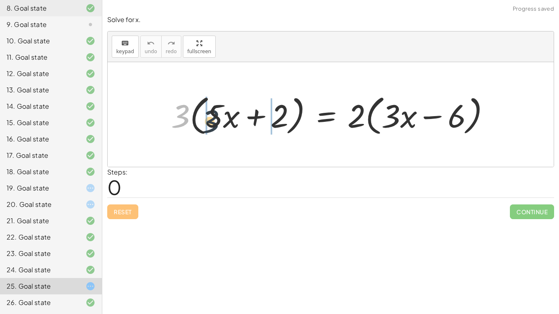
drag, startPoint x: 186, startPoint y: 117, endPoint x: 217, endPoint y: 123, distance: 32.0
click at [217, 123] on div at bounding box center [334, 114] width 334 height 47
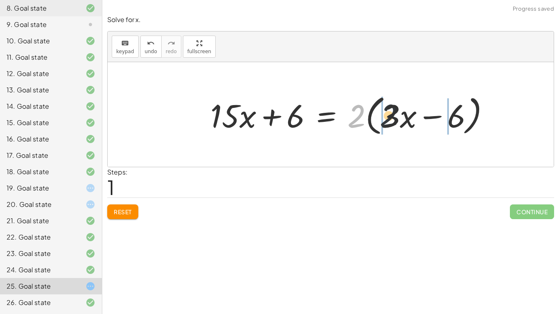
drag, startPoint x: 361, startPoint y: 121, endPoint x: 402, endPoint y: 120, distance: 40.9
click at [402, 120] on div at bounding box center [353, 114] width 294 height 47
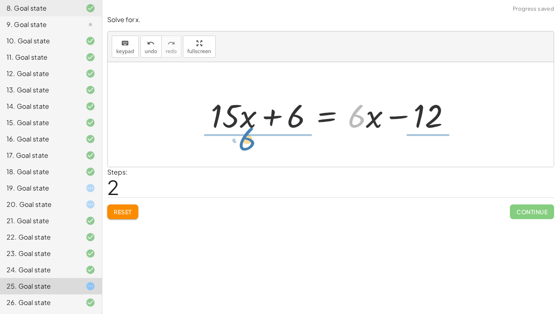
drag, startPoint x: 364, startPoint y: 122, endPoint x: 256, endPoint y: 146, distance: 110.3
click at [256, 146] on div "· 3 · ( + · 5 · x + 2 ) = · 2 · ( + · 3 · x − 6 ) + · 3 · 5 · x + · 3 · 2 = · 2…" at bounding box center [331, 114] width 446 height 105
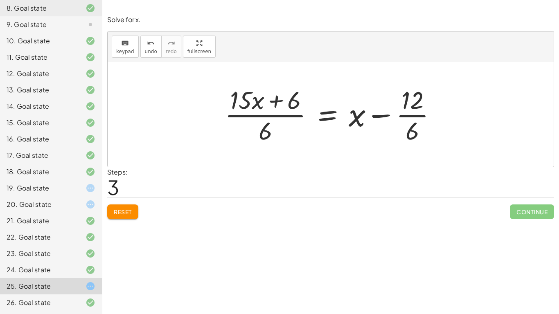
click at [409, 115] on div at bounding box center [334, 114] width 227 height 63
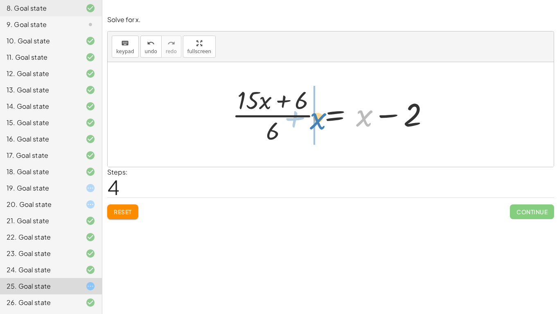
drag, startPoint x: 367, startPoint y: 116, endPoint x: 323, endPoint y: 119, distance: 44.3
click at [323, 119] on div at bounding box center [334, 114] width 212 height 63
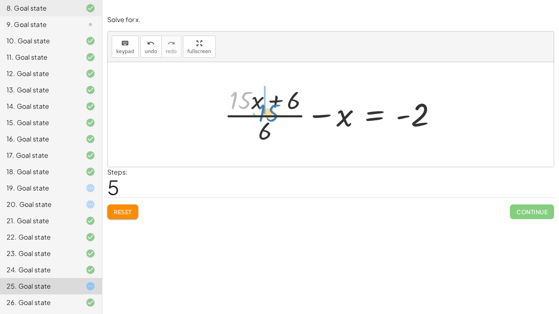
drag, startPoint x: 245, startPoint y: 103, endPoint x: 273, endPoint y: 114, distance: 30.1
click at [273, 114] on div at bounding box center [333, 114] width 227 height 63
drag, startPoint x: 263, startPoint y: 101, endPoint x: 237, endPoint y: 100, distance: 26.2
click at [237, 100] on div at bounding box center [333, 114] width 227 height 63
drag, startPoint x: 242, startPoint y: 103, endPoint x: 262, endPoint y: 105, distance: 20.2
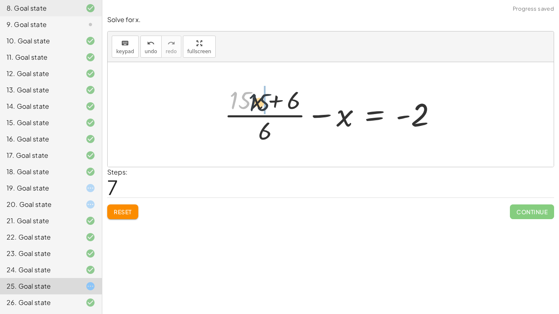
click at [262, 105] on div at bounding box center [333, 114] width 227 height 63
click at [135, 207] on button "Reset" at bounding box center [122, 212] width 31 height 15
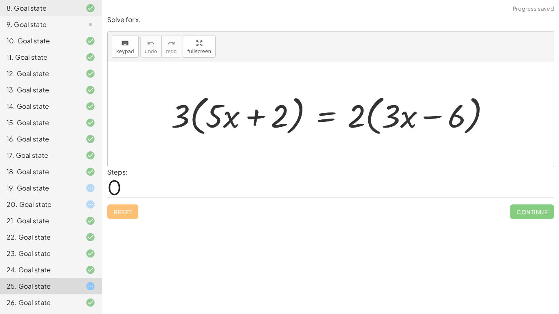
click at [135, 206] on div "Reset Continue" at bounding box center [330, 209] width 447 height 22
drag, startPoint x: 181, startPoint y: 115, endPoint x: 215, endPoint y: 124, distance: 36.1
click at [215, 124] on div at bounding box center [334, 114] width 334 height 47
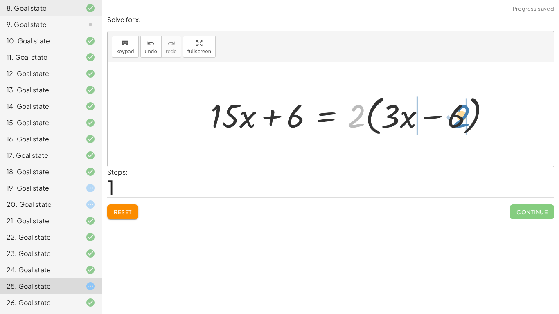
drag, startPoint x: 355, startPoint y: 112, endPoint x: 459, endPoint y: 112, distance: 104.4
click at [459, 112] on div at bounding box center [353, 114] width 294 height 47
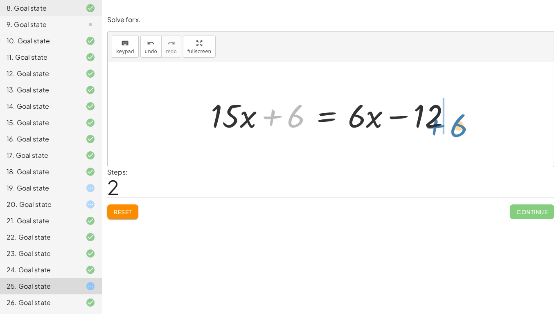
drag, startPoint x: 275, startPoint y: 117, endPoint x: 443, endPoint y: 125, distance: 167.6
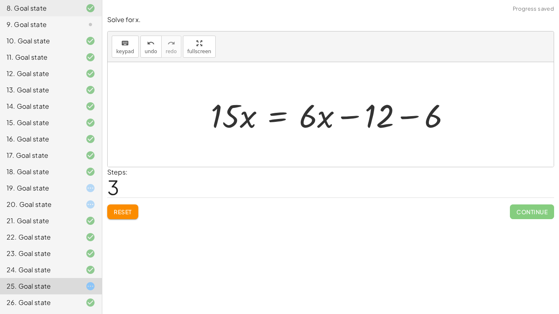
click at [389, 119] on div at bounding box center [334, 115] width 255 height 42
click at [401, 116] on div at bounding box center [334, 115] width 255 height 42
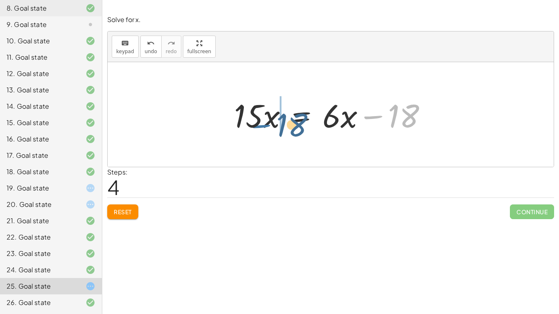
drag, startPoint x: 375, startPoint y: 117, endPoint x: 266, endPoint y: 126, distance: 108.8
click at [266, 126] on div at bounding box center [334, 115] width 208 height 42
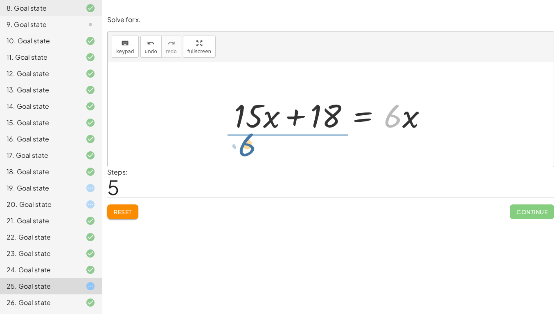
drag, startPoint x: 396, startPoint y: 124, endPoint x: 251, endPoint y: 151, distance: 147.5
click at [251, 151] on div "· 3 · ( + · 5 · x + 2 ) = · 2 · ( + · 3 · x − 6 ) + · 3 · 5 · x + · 3 · 2 = · 2…" at bounding box center [331, 114] width 446 height 105
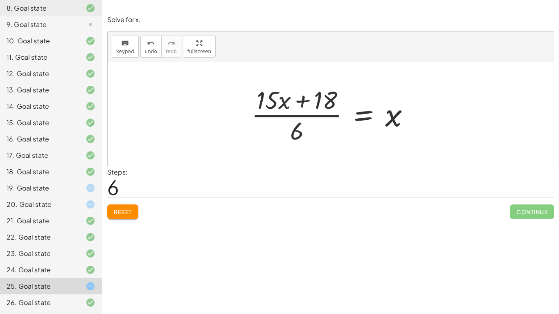
click at [299, 115] on div at bounding box center [333, 114] width 173 height 63
click at [152, 49] on span "undo" at bounding box center [151, 52] width 12 height 6
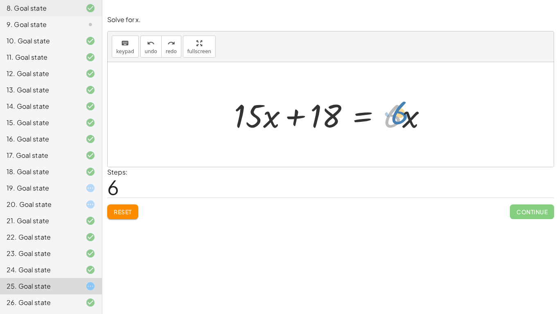
drag, startPoint x: 394, startPoint y: 125, endPoint x: 400, endPoint y: 122, distance: 7.3
click at [400, 122] on div at bounding box center [334, 115] width 208 height 42
click at [296, 119] on div at bounding box center [334, 115] width 208 height 42
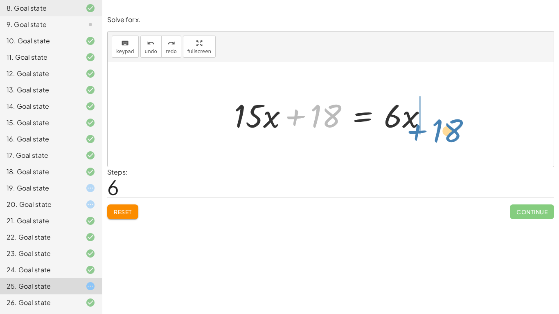
drag, startPoint x: 296, startPoint y: 119, endPoint x: 418, endPoint y: 133, distance: 122.5
click at [418, 133] on div at bounding box center [334, 115] width 208 height 42
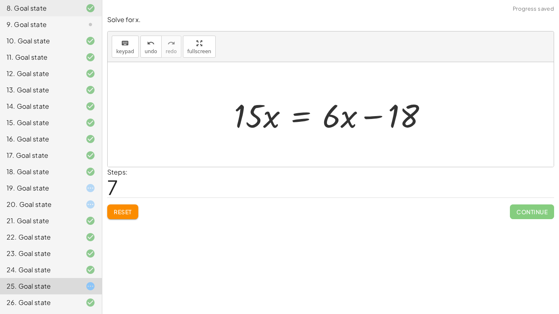
click at [126, 213] on span "Reset" at bounding box center [123, 211] width 18 height 7
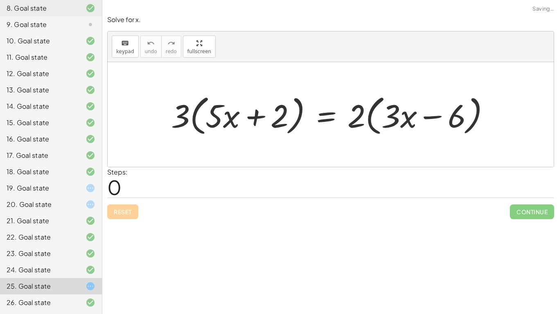
click at [126, 213] on div "Reset Continue" at bounding box center [330, 209] width 447 height 22
click at [181, 127] on div at bounding box center [334, 114] width 334 height 47
drag, startPoint x: 181, startPoint y: 126, endPoint x: 226, endPoint y: 123, distance: 44.7
click at [226, 123] on div at bounding box center [334, 114] width 334 height 47
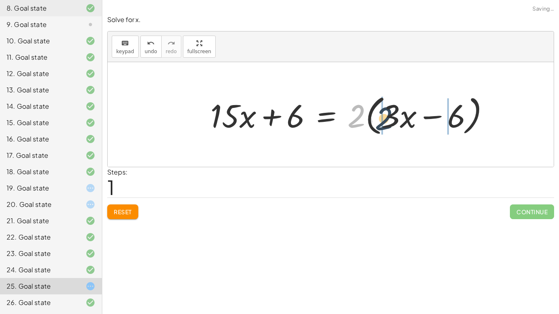
drag, startPoint x: 362, startPoint y: 120, endPoint x: 390, endPoint y: 122, distance: 27.9
click at [390, 122] on div at bounding box center [353, 114] width 294 height 47
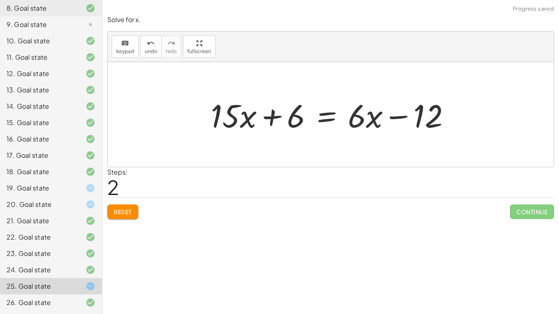
click at [128, 208] on button "Reset" at bounding box center [122, 212] width 31 height 15
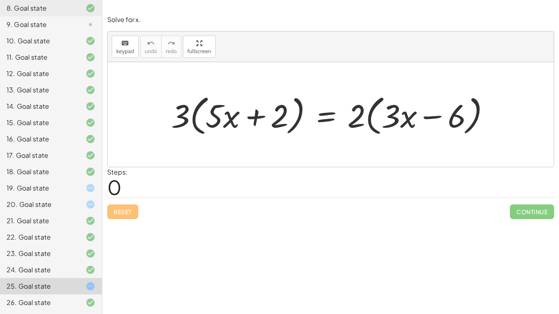
click at [78, 229] on div "20. Goal state" at bounding box center [51, 237] width 102 height 16
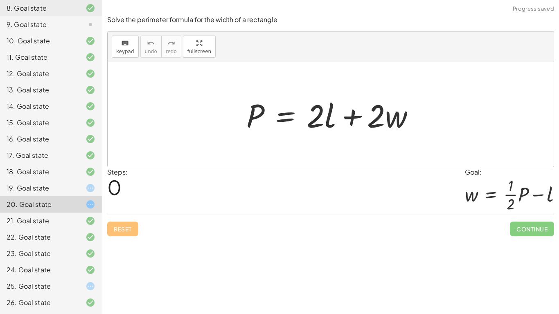
click at [87, 190] on icon at bounding box center [91, 188] width 10 height 10
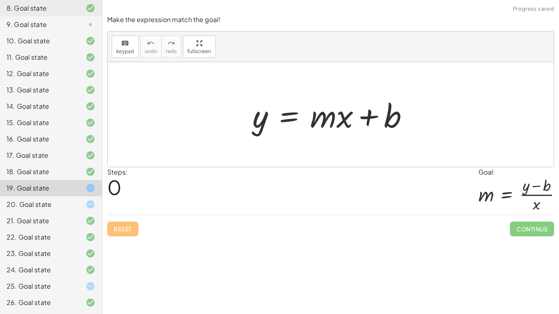
click at [87, 229] on div "20. Goal state" at bounding box center [51, 237] width 102 height 16
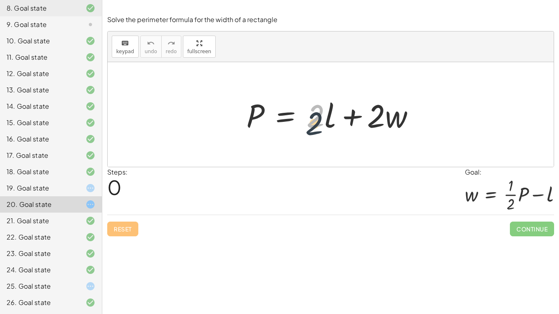
drag, startPoint x: 319, startPoint y: 117, endPoint x: 310, endPoint y: 157, distance: 41.0
drag, startPoint x: 321, startPoint y: 113, endPoint x: 246, endPoint y: 138, distance: 78.3
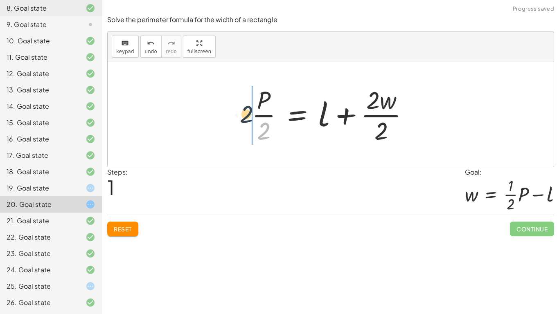
drag, startPoint x: 267, startPoint y: 133, endPoint x: 247, endPoint y: 115, distance: 26.1
click at [248, 115] on div at bounding box center [334, 114] width 172 height 63
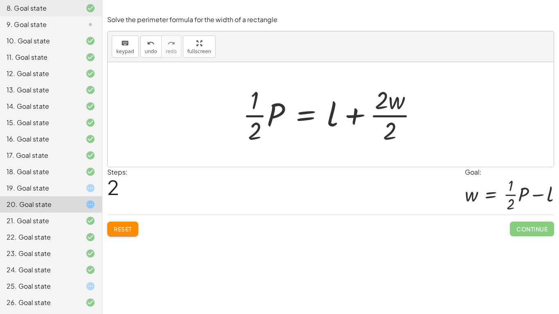
drag, startPoint x: 333, startPoint y: 117, endPoint x: 310, endPoint y: 114, distance: 23.5
click at [310, 114] on div at bounding box center [334, 114] width 190 height 63
drag, startPoint x: 330, startPoint y: 115, endPoint x: 289, endPoint y: 115, distance: 41.4
click at [289, 115] on div at bounding box center [334, 114] width 190 height 63
click at [381, 116] on div at bounding box center [334, 114] width 190 height 63
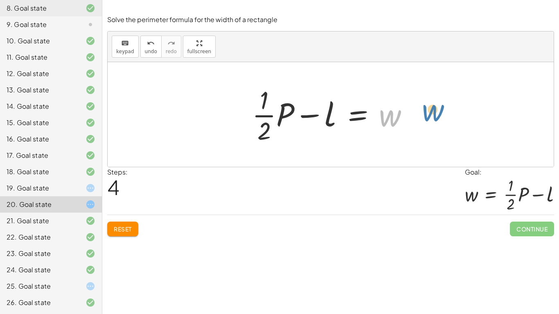
drag, startPoint x: 388, startPoint y: 122, endPoint x: 417, endPoint y: 123, distance: 29.1
click at [417, 123] on div at bounding box center [334, 114] width 172 height 63
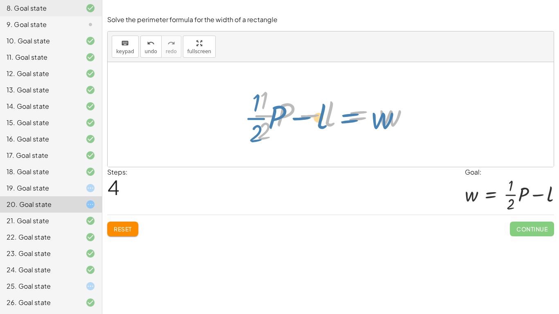
drag, startPoint x: 367, startPoint y: 115, endPoint x: 358, endPoint y: 118, distance: 9.4
click at [358, 118] on div at bounding box center [334, 114] width 172 height 63
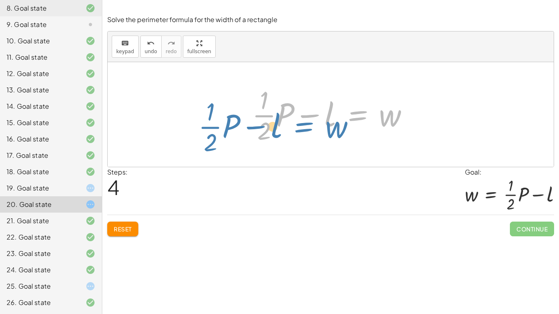
drag, startPoint x: 356, startPoint y: 116, endPoint x: 300, endPoint y: 127, distance: 56.4
click at [300, 127] on div at bounding box center [334, 114] width 172 height 63
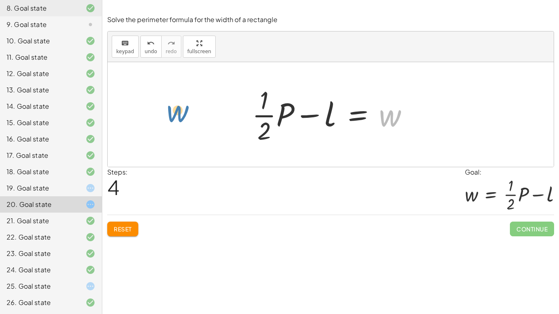
drag, startPoint x: 393, startPoint y: 119, endPoint x: 181, endPoint y: 115, distance: 212.1
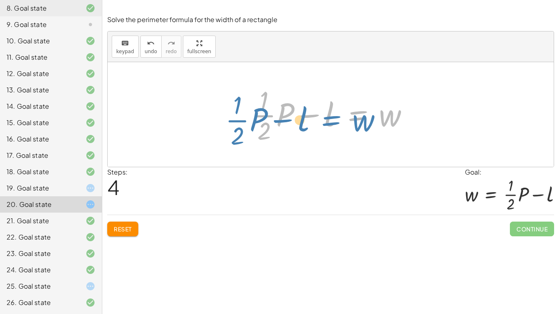
drag, startPoint x: 360, startPoint y: 117, endPoint x: 344, endPoint y: 120, distance: 16.2
click at [344, 120] on div at bounding box center [334, 114] width 172 height 63
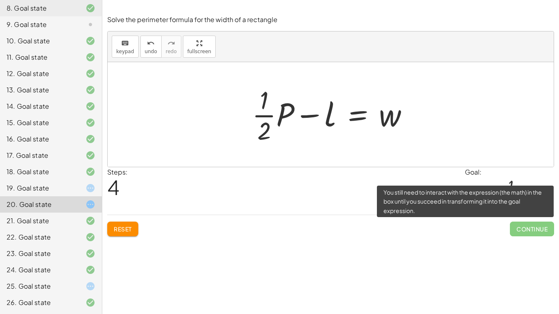
click at [540, 228] on span "Continue" at bounding box center [532, 229] width 44 height 15
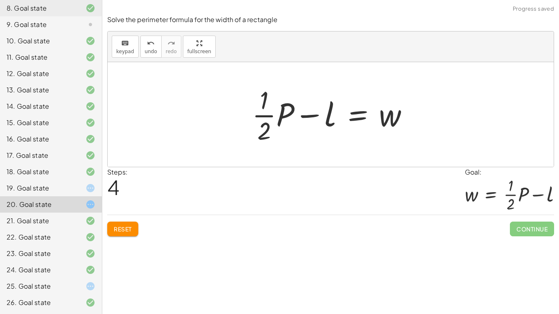
click at [120, 234] on button "Reset" at bounding box center [122, 229] width 31 height 15
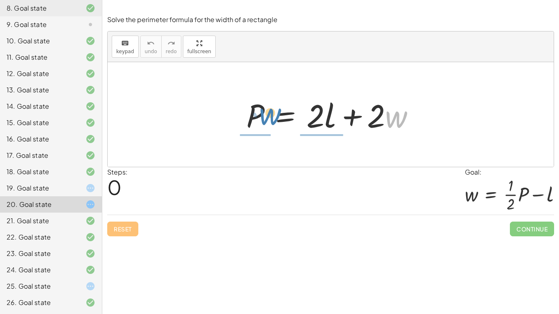
drag, startPoint x: 403, startPoint y: 120, endPoint x: 276, endPoint y: 111, distance: 127.6
click at [276, 111] on div at bounding box center [333, 115] width 183 height 42
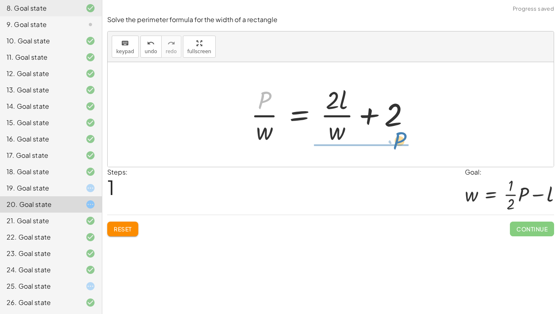
drag, startPoint x: 264, startPoint y: 103, endPoint x: 398, endPoint y: 143, distance: 140.7
click at [398, 143] on div at bounding box center [334, 114] width 174 height 63
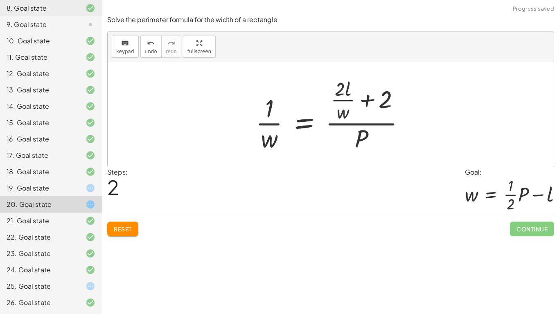
click at [276, 125] on div at bounding box center [334, 114] width 164 height 79
click at [361, 124] on div at bounding box center [334, 114] width 164 height 79
click at [368, 100] on div at bounding box center [334, 114] width 164 height 79
click at [270, 109] on div at bounding box center [334, 114] width 164 height 79
drag, startPoint x: 364, startPoint y: 134, endPoint x: 417, endPoint y: 122, distance: 54.5
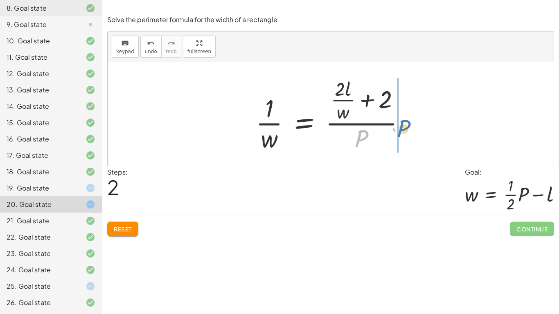
click at [417, 122] on div "P = + · 2 · l + · 2 · w · P · w = + · 2 · l · w + 2 · P P = + · 2 · l + 2 · · w…" at bounding box center [331, 114] width 174 height 83
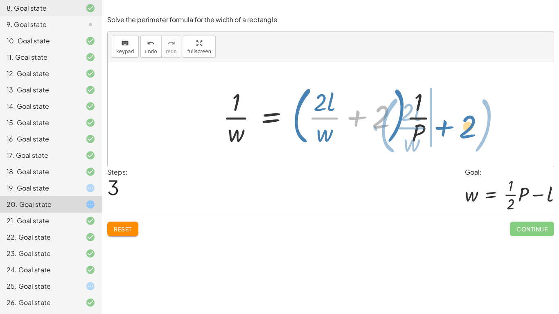
drag, startPoint x: 376, startPoint y: 122, endPoint x: 463, endPoint y: 132, distance: 86.9
click at [463, 132] on div "P = + · 2 · l + · 2 · w · P · w = + · 2 · l · w + 2 · 1 · w = · ( + · 2 · l · w…" at bounding box center [331, 114] width 446 height 105
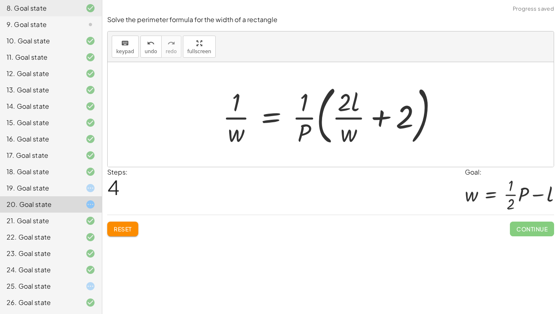
click at [365, 117] on div at bounding box center [334, 115] width 230 height 68
click at [378, 119] on div at bounding box center [334, 115] width 230 height 68
click at [129, 235] on button "Reset" at bounding box center [122, 229] width 31 height 15
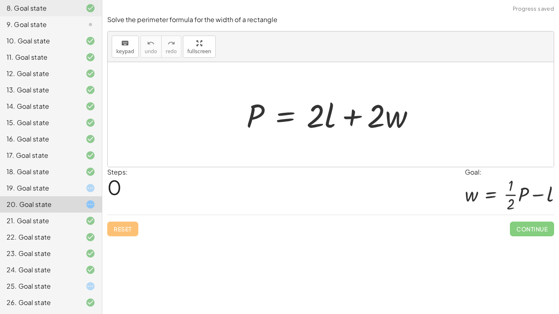
click at [130, 235] on div "Reset Continue" at bounding box center [330, 226] width 447 height 22
drag, startPoint x: 260, startPoint y: 111, endPoint x: 340, endPoint y: 115, distance: 80.3
click at [340, 115] on div at bounding box center [333, 115] width 183 height 42
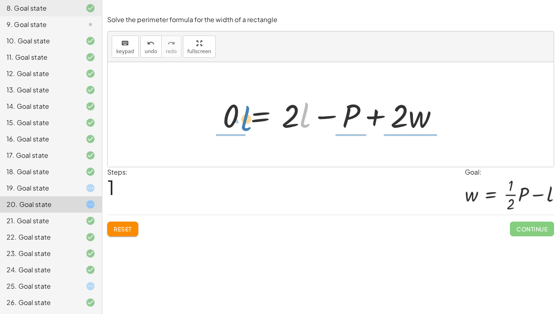
drag, startPoint x: 304, startPoint y: 118, endPoint x: 246, endPoint y: 121, distance: 58.6
click at [246, 121] on div at bounding box center [334, 115] width 230 height 42
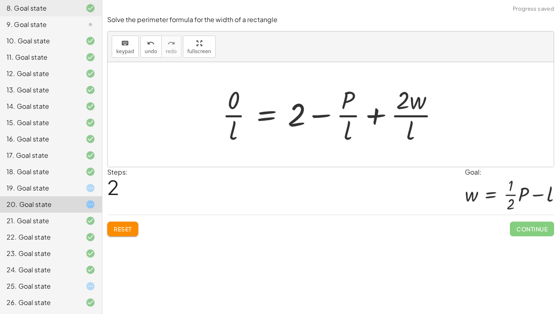
click at [132, 222] on button "Reset" at bounding box center [122, 229] width 31 height 15
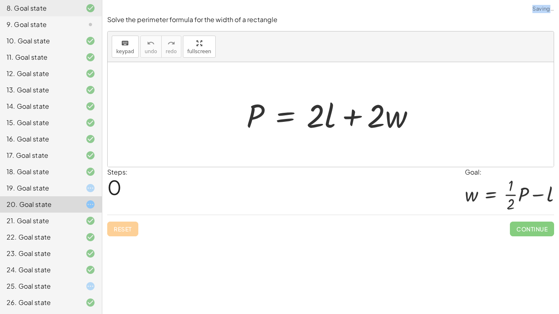
click at [132, 222] on div "Reset Continue" at bounding box center [330, 226] width 447 height 22
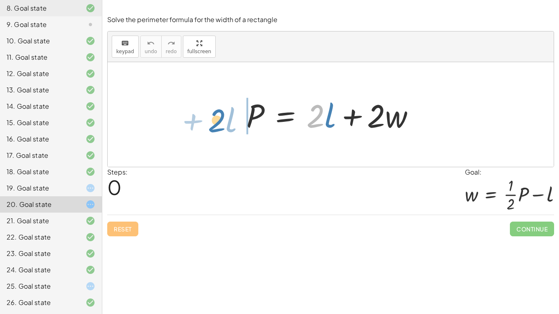
drag, startPoint x: 316, startPoint y: 124, endPoint x: 217, endPoint y: 129, distance: 99.2
click at [217, 129] on div "· 2 + · l P = + · 2 · l + · 2 · w" at bounding box center [331, 114] width 446 height 105
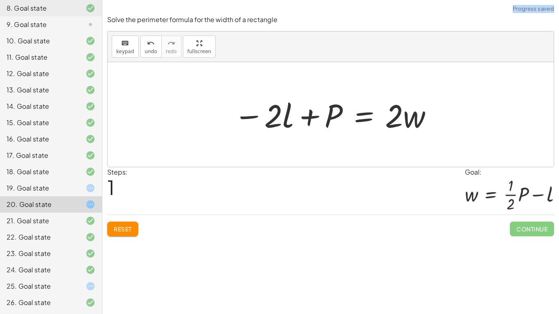
click at [133, 224] on button "Reset" at bounding box center [122, 229] width 31 height 15
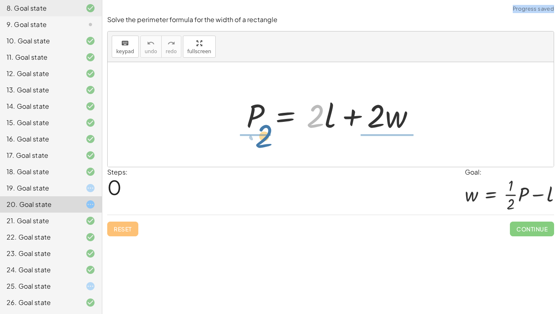
drag, startPoint x: 320, startPoint y: 121, endPoint x: 262, endPoint y: 147, distance: 63.4
click at [262, 147] on div "· 2 P = + · 2 · l + · 2 · w" at bounding box center [331, 114] width 446 height 105
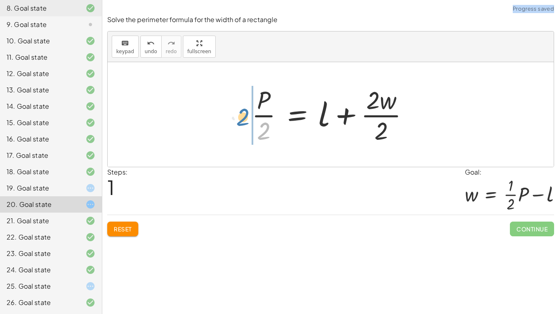
drag, startPoint x: 264, startPoint y: 126, endPoint x: 243, endPoint y: 112, distance: 25.7
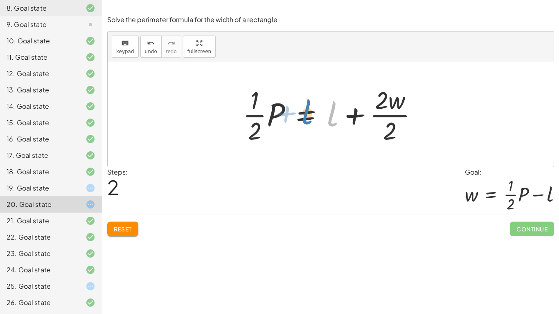
drag, startPoint x: 333, startPoint y: 120, endPoint x: 307, endPoint y: 117, distance: 25.9
click at [307, 117] on div at bounding box center [334, 114] width 190 height 63
drag, startPoint x: 329, startPoint y: 120, endPoint x: 289, endPoint y: 119, distance: 40.2
click at [289, 119] on div at bounding box center [334, 114] width 190 height 63
click at [407, 118] on div at bounding box center [334, 114] width 190 height 63
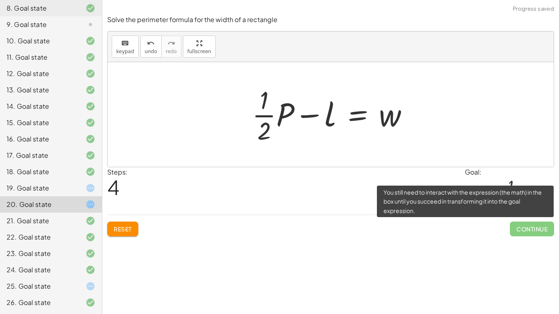
click at [520, 232] on span "Continue" at bounding box center [532, 229] width 44 height 15
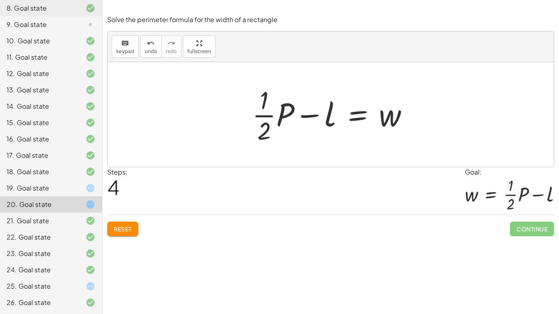
click at [114, 232] on span "Reset" at bounding box center [123, 229] width 18 height 7
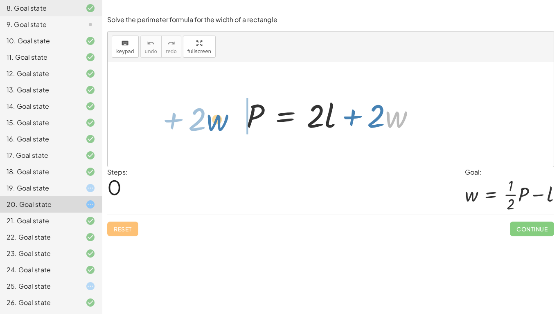
drag, startPoint x: 401, startPoint y: 119, endPoint x: 222, endPoint y: 122, distance: 178.9
click at [222, 122] on div "· w + · 2 P = + · 2 · l + · 2 · w" at bounding box center [331, 114] width 446 height 105
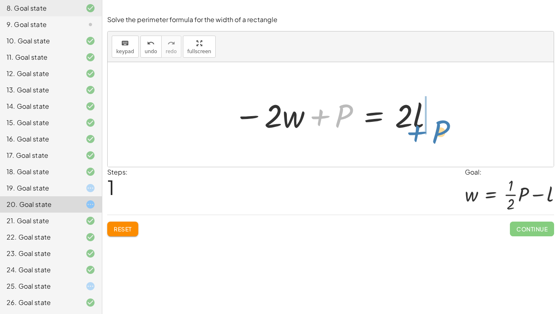
drag, startPoint x: 346, startPoint y: 117, endPoint x: 443, endPoint y: 132, distance: 98.3
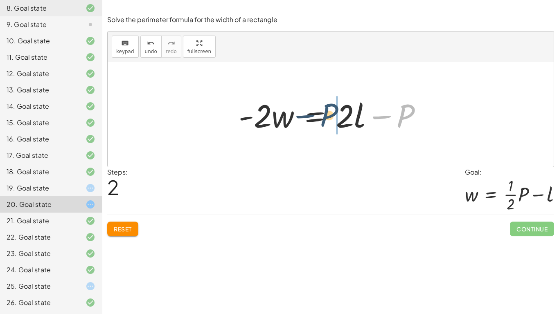
drag, startPoint x: 400, startPoint y: 122, endPoint x: 324, endPoint y: 122, distance: 76.1
click at [324, 122] on div at bounding box center [334, 115] width 199 height 42
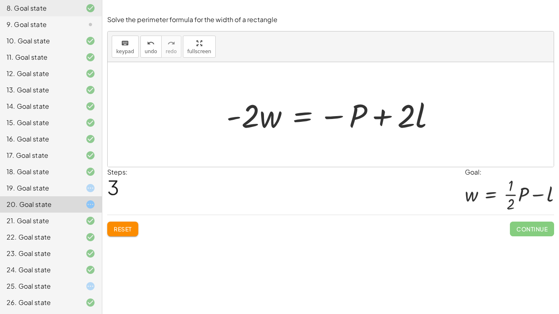
drag, startPoint x: 253, startPoint y: 118, endPoint x: 260, endPoint y: 115, distance: 6.8
click at [260, 115] on div at bounding box center [334, 115] width 224 height 42
drag, startPoint x: 252, startPoint y: 118, endPoint x: 296, endPoint y: 105, distance: 46.0
click at [296, 105] on div at bounding box center [334, 115] width 224 height 42
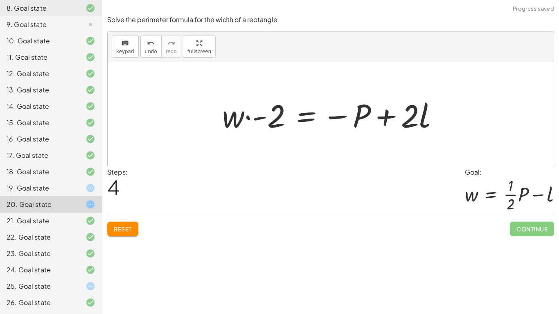
click at [130, 228] on span "Reset" at bounding box center [123, 229] width 18 height 7
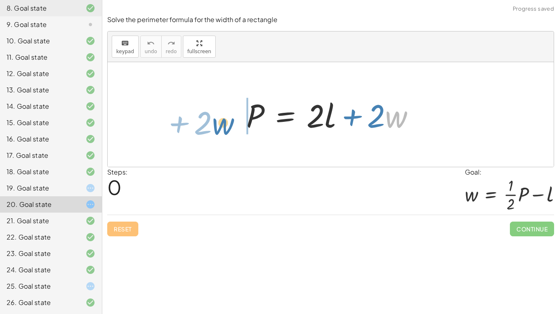
drag, startPoint x: 396, startPoint y: 125, endPoint x: 223, endPoint y: 129, distance: 173.2
click at [223, 129] on div "· w + · 2 P = + · 2 · l + · 2 · w" at bounding box center [331, 114] width 446 height 105
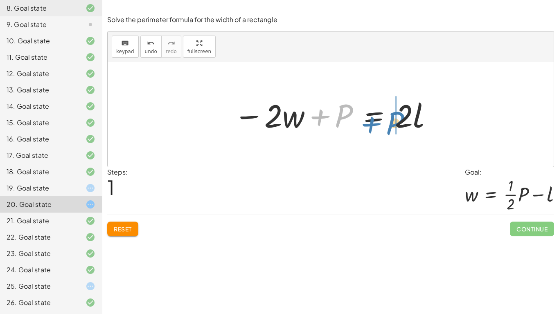
drag, startPoint x: 338, startPoint y: 117, endPoint x: 390, endPoint y: 124, distance: 52.1
click at [390, 124] on div at bounding box center [334, 115] width 208 height 42
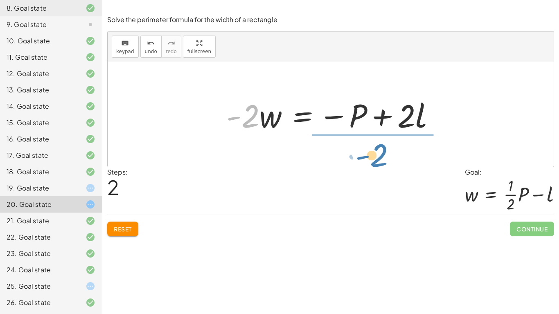
drag, startPoint x: 253, startPoint y: 118, endPoint x: 382, endPoint y: 158, distance: 134.5
click at [382, 158] on div "P = + · 2 · l + · 2 · w − · 2 · w + P = · 2 · l · - 2 P = · 2 · l · 2 · w - − +" at bounding box center [331, 114] width 446 height 105
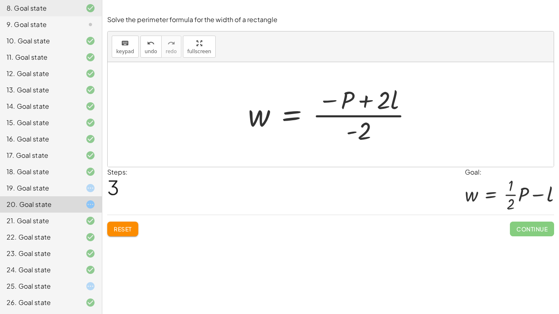
click at [373, 117] on div at bounding box center [333, 114] width 179 height 63
click at [367, 103] on div at bounding box center [333, 114] width 179 height 63
drag, startPoint x: 365, startPoint y: 131, endPoint x: 345, endPoint y: 111, distance: 28.1
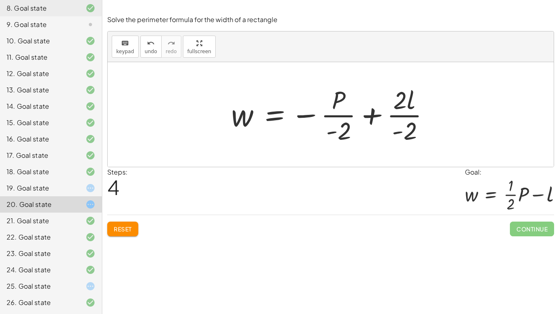
click at [336, 110] on div at bounding box center [334, 114] width 214 height 63
click at [418, 114] on div at bounding box center [334, 114] width 214 height 63
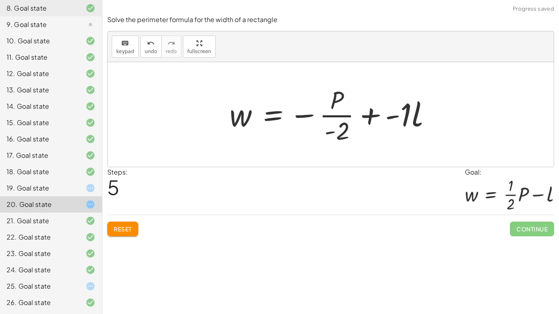
click at [343, 112] on div at bounding box center [334, 114] width 217 height 63
drag, startPoint x: 341, startPoint y: 128, endPoint x: 319, endPoint y: 116, distance: 25.5
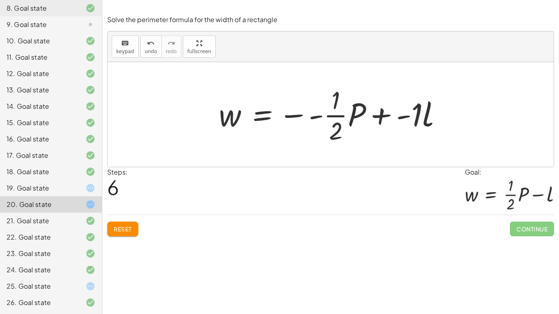
click at [312, 117] on div at bounding box center [334, 114] width 238 height 63
click at [295, 115] on div at bounding box center [334, 114] width 238 height 63
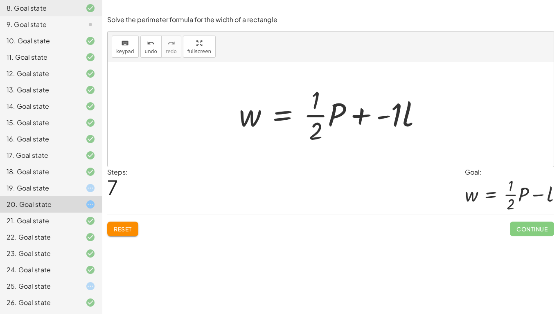
click at [388, 117] on div at bounding box center [334, 114] width 198 height 63
click at [394, 117] on div at bounding box center [334, 114] width 198 height 63
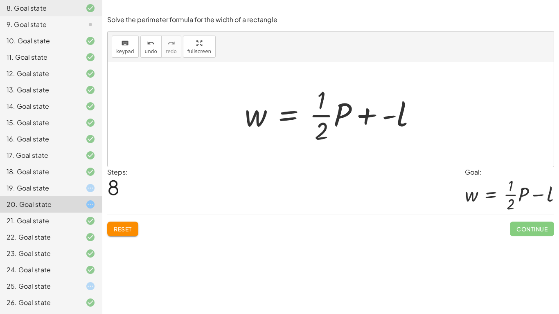
click at [368, 116] on div at bounding box center [334, 114] width 187 height 63
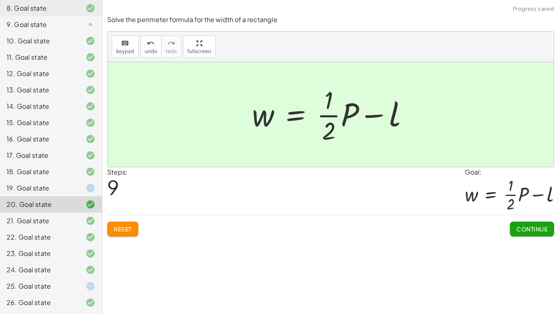
click at [523, 226] on span "Continue" at bounding box center [532, 229] width 31 height 7
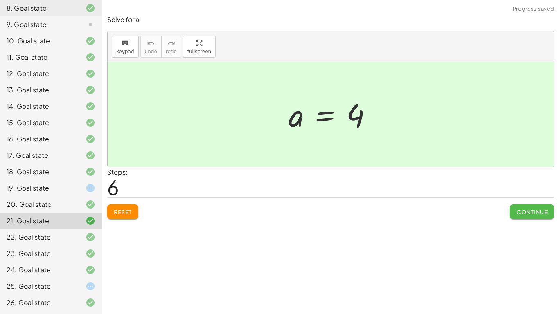
click at [531, 210] on span "Continue" at bounding box center [532, 211] width 31 height 7
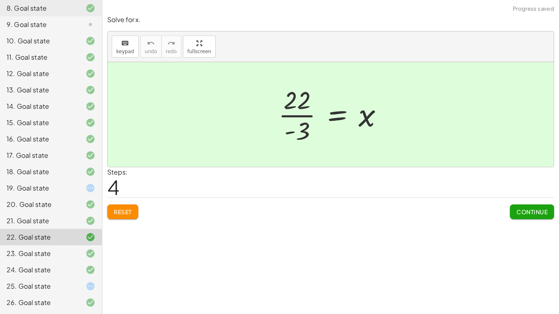
click at [81, 193] on div at bounding box center [83, 188] width 23 height 10
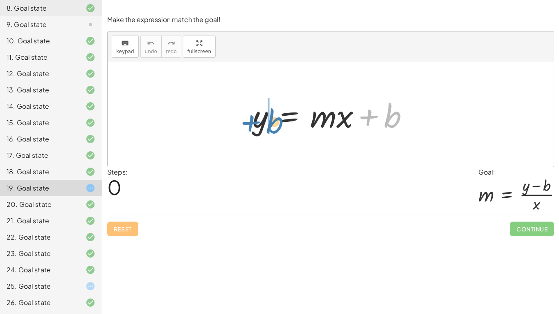
drag, startPoint x: 393, startPoint y: 121, endPoint x: 276, endPoint y: 127, distance: 117.6
click at [276, 127] on div at bounding box center [334, 115] width 171 height 42
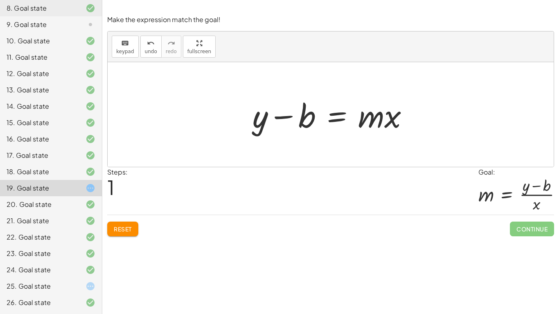
click at [120, 234] on button "Reset" at bounding box center [122, 229] width 31 height 15
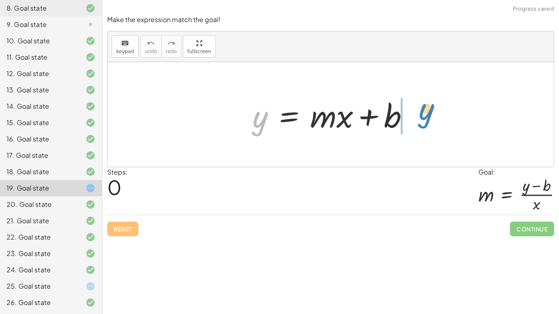
drag, startPoint x: 262, startPoint y: 124, endPoint x: 428, endPoint y: 116, distance: 166.0
click at [428, 116] on div "y y = + · m · x + b" at bounding box center [331, 114] width 446 height 105
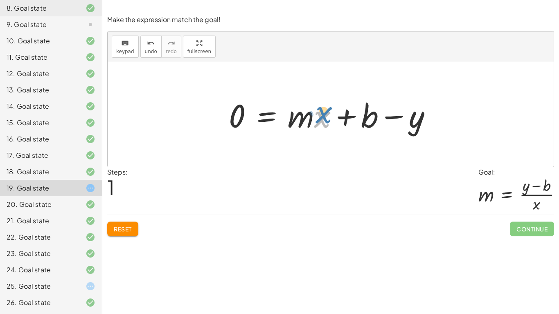
click at [324, 118] on div at bounding box center [334, 115] width 218 height 42
drag, startPoint x: 310, startPoint y: 121, endPoint x: 233, endPoint y: 137, distance: 78.1
click at [233, 137] on div "y = + · m · x + b · m + · x y = + · m · x + b 0 −" at bounding box center [331, 115] width 228 height 46
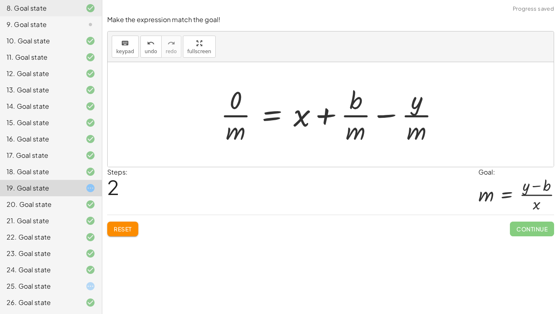
click at [234, 112] on div at bounding box center [334, 114] width 234 height 63
click at [234, 116] on div at bounding box center [341, 114] width 220 height 63
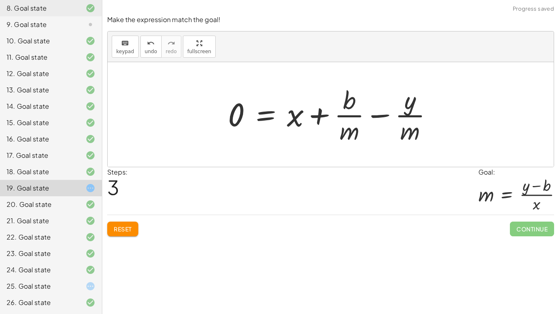
click at [118, 234] on button "Reset" at bounding box center [122, 229] width 31 height 15
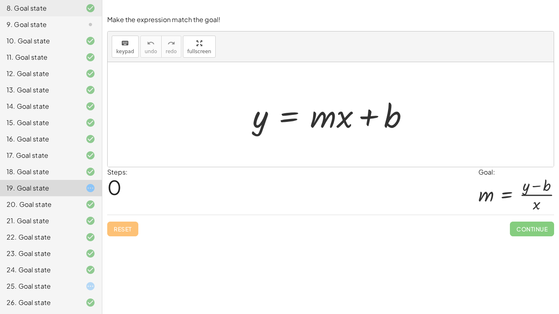
click at [361, 116] on div at bounding box center [334, 115] width 171 height 42
drag, startPoint x: 345, startPoint y: 115, endPoint x: 341, endPoint y: 121, distance: 6.7
click at [341, 121] on div at bounding box center [334, 115] width 171 height 42
drag, startPoint x: 324, startPoint y: 120, endPoint x: 264, endPoint y: 144, distance: 64.5
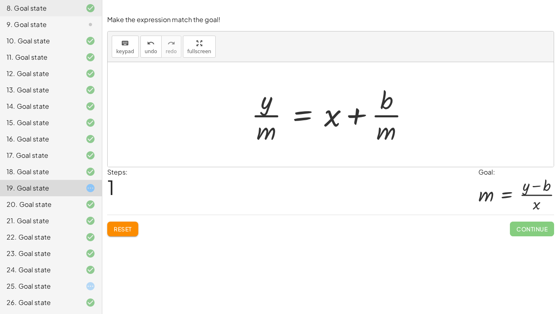
click at [121, 222] on button "Reset" at bounding box center [122, 229] width 31 height 15
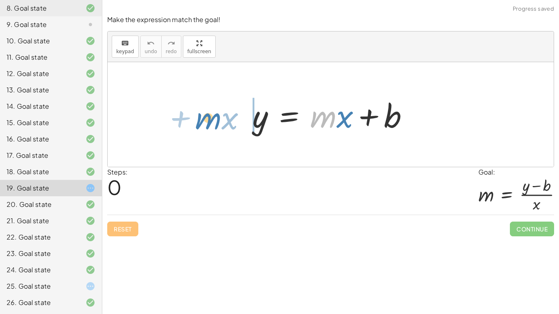
drag, startPoint x: 324, startPoint y: 121, endPoint x: 209, endPoint y: 121, distance: 114.6
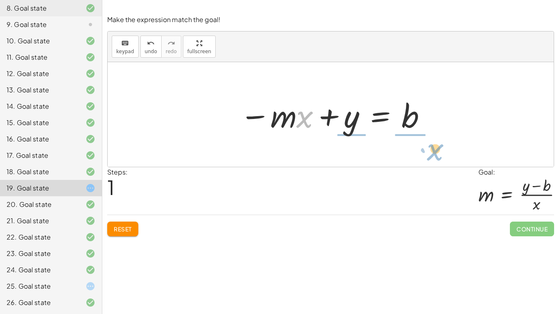
drag, startPoint x: 305, startPoint y: 121, endPoint x: 429, endPoint y: 151, distance: 128.5
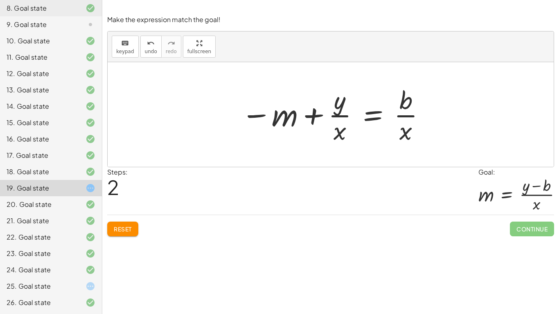
click at [131, 226] on span "Reset" at bounding box center [123, 229] width 18 height 7
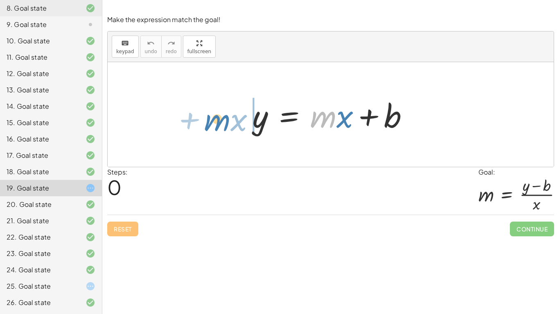
drag, startPoint x: 331, startPoint y: 121, endPoint x: 224, endPoint y: 125, distance: 106.9
click at [224, 125] on div "· m + · x y = + · m · x + b" at bounding box center [331, 114] width 446 height 105
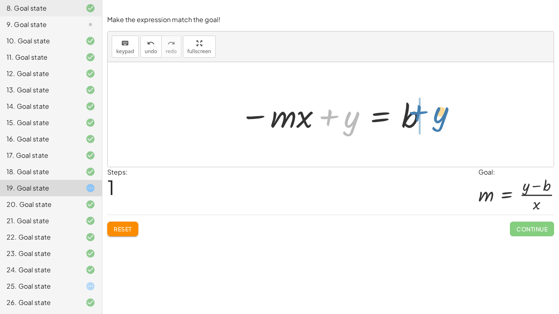
drag, startPoint x: 328, startPoint y: 116, endPoint x: 417, endPoint y: 112, distance: 89.8
click at [417, 112] on div at bounding box center [334, 115] width 196 height 42
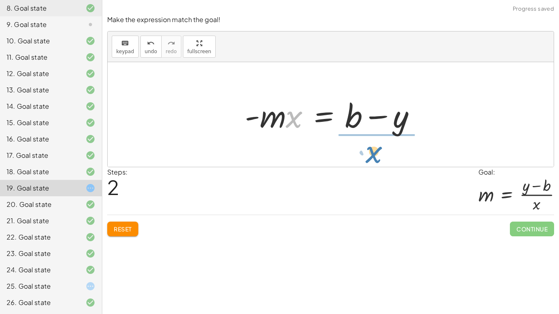
drag, startPoint x: 296, startPoint y: 117, endPoint x: 377, endPoint y: 154, distance: 88.3
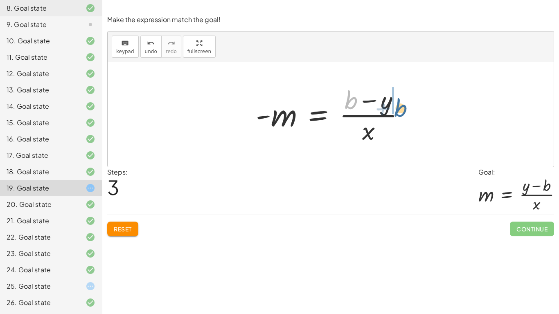
drag, startPoint x: 356, startPoint y: 99, endPoint x: 405, endPoint y: 107, distance: 50.2
click at [405, 107] on div at bounding box center [334, 114] width 164 height 63
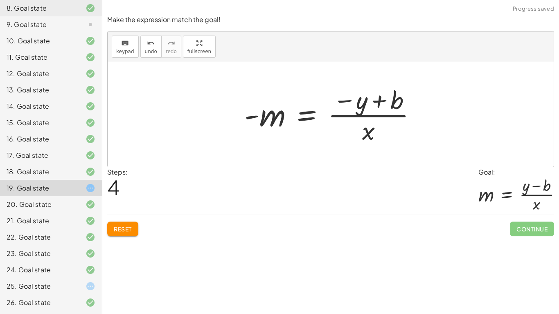
click at [382, 100] on div at bounding box center [333, 114] width 187 height 63
click at [265, 127] on div at bounding box center [333, 114] width 187 height 63
click at [364, 110] on div at bounding box center [333, 114] width 187 height 63
click at [370, 137] on div at bounding box center [333, 114] width 187 height 63
click at [252, 115] on div at bounding box center [333, 114] width 187 height 63
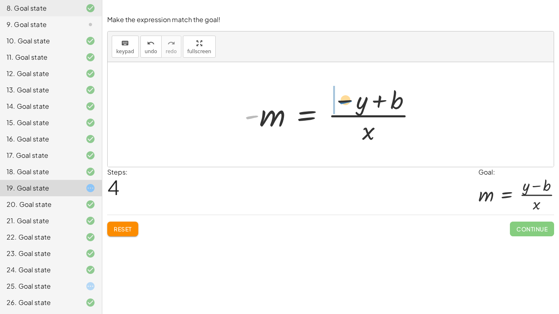
drag, startPoint x: 248, startPoint y: 117, endPoint x: 340, endPoint y: 102, distance: 93.3
click at [340, 102] on div at bounding box center [333, 114] width 187 height 63
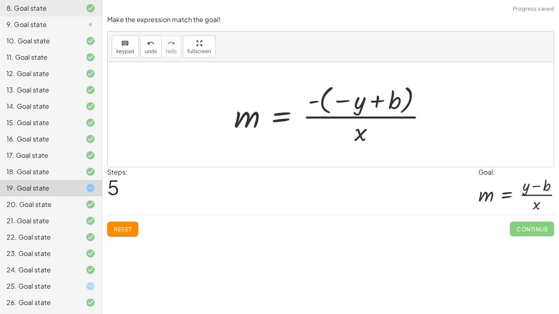
click at [338, 99] on div at bounding box center [334, 115] width 208 height 66
click at [322, 102] on div at bounding box center [334, 115] width 208 height 66
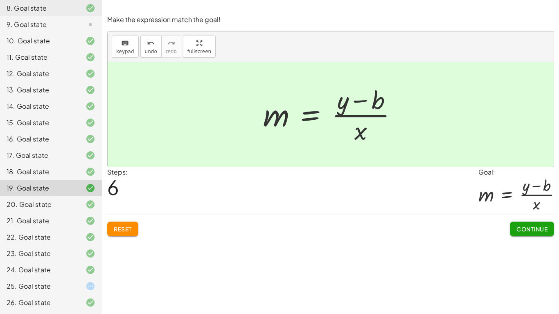
click at [0, 0] on div "Make the expression match the goal! keyboard keypad undo undo redo redo fullscr…" at bounding box center [0, 0] width 0 height 0
click at [542, 230] on span "Continue" at bounding box center [532, 229] width 31 height 7
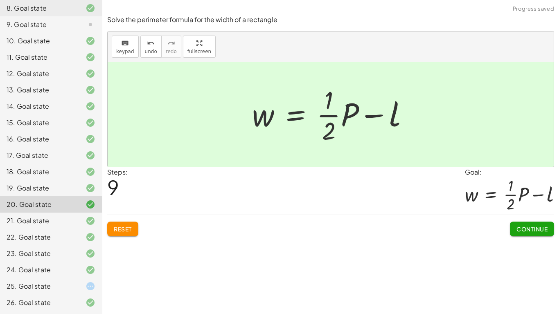
click at [538, 233] on button "Continue" at bounding box center [532, 229] width 44 height 15
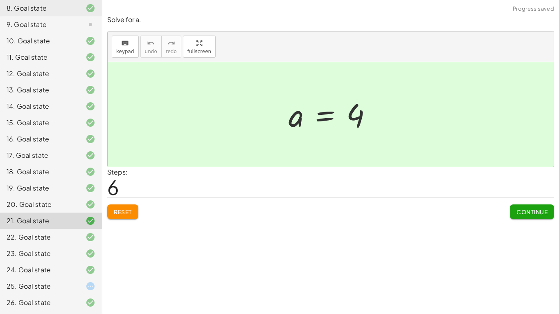
click at [71, 245] on div "25. Goal state" at bounding box center [40, 287] width 66 height 10
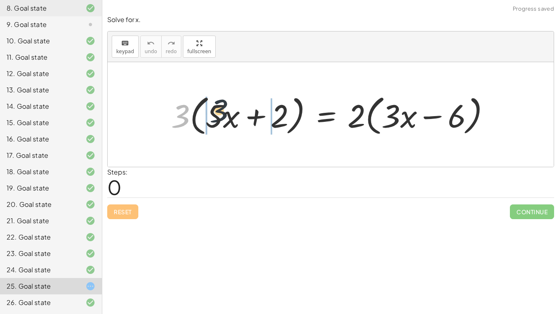
drag, startPoint x: 188, startPoint y: 119, endPoint x: 231, endPoint y: 113, distance: 44.2
click at [231, 113] on div at bounding box center [334, 114] width 334 height 47
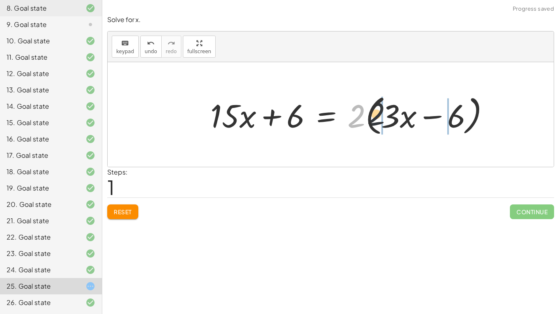
drag, startPoint x: 355, startPoint y: 120, endPoint x: 381, endPoint y: 118, distance: 25.8
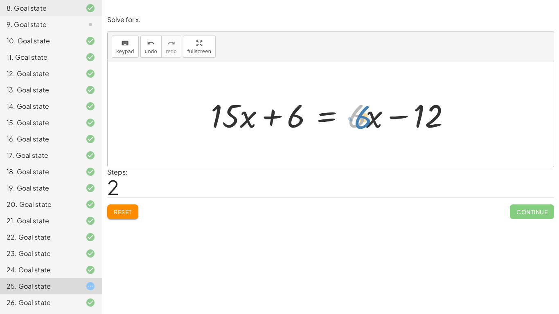
click at [365, 118] on div at bounding box center [334, 115] width 255 height 42
drag, startPoint x: 374, startPoint y: 119, endPoint x: 385, endPoint y: 122, distance: 11.3
click at [385, 122] on div at bounding box center [334, 115] width 255 height 42
drag, startPoint x: 365, startPoint y: 117, endPoint x: 369, endPoint y: 117, distance: 4.5
click at [369, 117] on div at bounding box center [334, 115] width 255 height 42
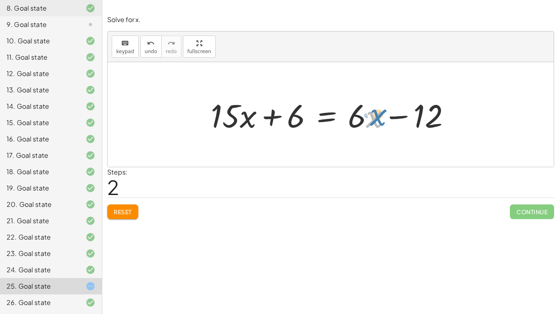
click at [371, 116] on div at bounding box center [334, 115] width 255 height 42
click at [131, 47] on div "keyboard" at bounding box center [125, 43] width 18 height 10
drag, startPoint x: 369, startPoint y: 126, endPoint x: 326, endPoint y: 138, distance: 44.1
click at [360, 126] on div at bounding box center [357, 116] width 18 height 38
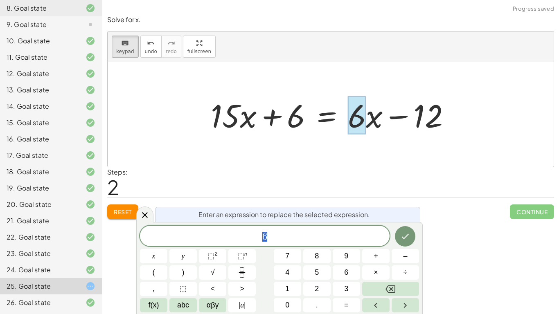
scroll to position [0, 0]
click at [147, 220] on icon at bounding box center [145, 215] width 10 height 10
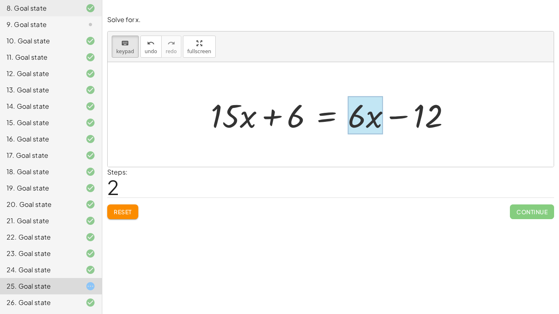
click at [375, 128] on div at bounding box center [365, 116] width 35 height 38
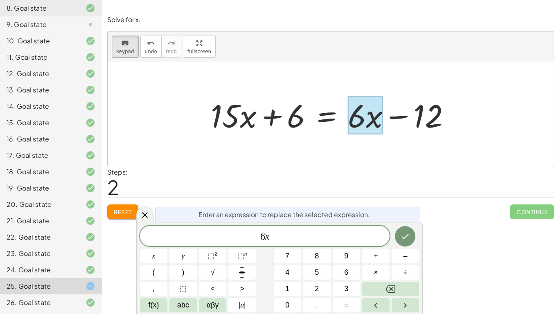
drag, startPoint x: 375, startPoint y: 128, endPoint x: 237, endPoint y: 132, distance: 137.6
click at [327, 115] on div "+ · x + = + · x − · 15 6 · 6 12" at bounding box center [327, 115] width 0 height 0
click at [303, 235] on span "6 x" at bounding box center [265, 236] width 250 height 11
click at [146, 217] on icon at bounding box center [145, 215] width 10 height 10
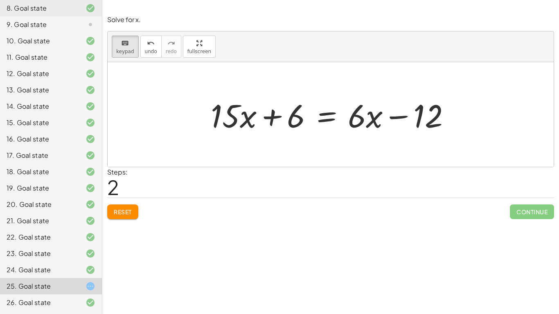
drag, startPoint x: 285, startPoint y: 124, endPoint x: 304, endPoint y: 141, distance: 24.6
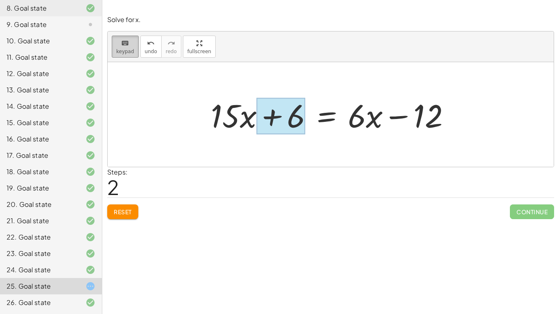
click at [126, 43] on icon "keyboard" at bounding box center [125, 43] width 8 height 10
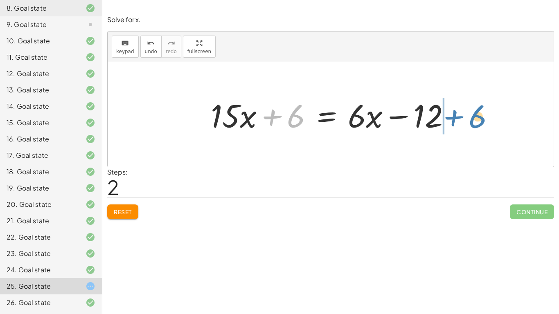
drag, startPoint x: 270, startPoint y: 116, endPoint x: 452, endPoint y: 116, distance: 182.6
click at [452, 116] on div at bounding box center [334, 115] width 255 height 42
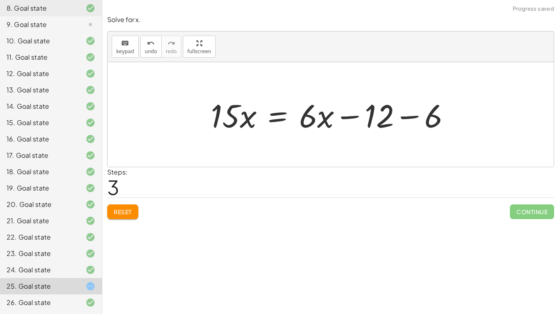
click at [402, 118] on div at bounding box center [334, 115] width 255 height 42
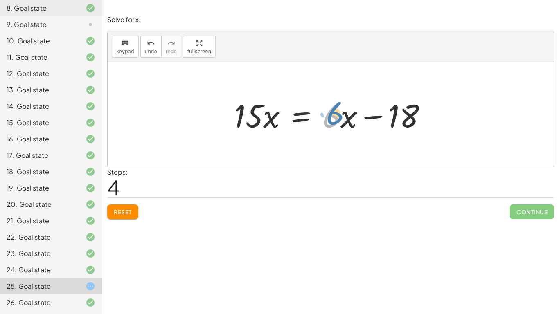
drag, startPoint x: 335, startPoint y: 118, endPoint x: 339, endPoint y: 116, distance: 4.4
click at [339, 116] on div at bounding box center [334, 115] width 208 height 42
drag, startPoint x: 342, startPoint y: 118, endPoint x: 347, endPoint y: 117, distance: 5.0
click at [347, 117] on div at bounding box center [334, 115] width 208 height 42
drag, startPoint x: 327, startPoint y: 122, endPoint x: 285, endPoint y: 121, distance: 41.8
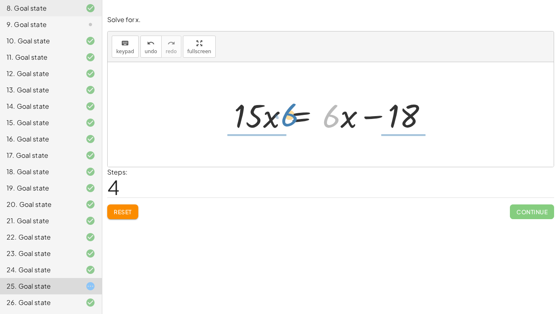
click at [285, 121] on div at bounding box center [334, 115] width 208 height 42
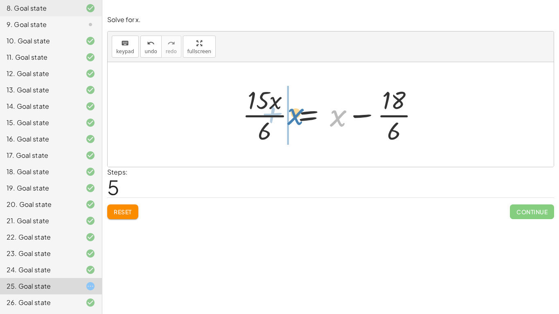
drag, startPoint x: 337, startPoint y: 119, endPoint x: 294, endPoint y: 118, distance: 42.6
click at [294, 118] on div at bounding box center [333, 114] width 191 height 63
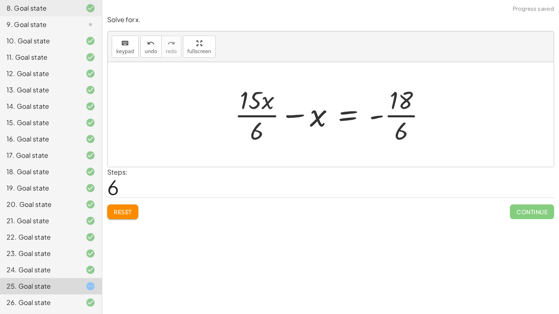
click at [289, 116] on div at bounding box center [333, 114] width 206 height 63
click at [151, 44] on icon "undo" at bounding box center [151, 43] width 8 height 10
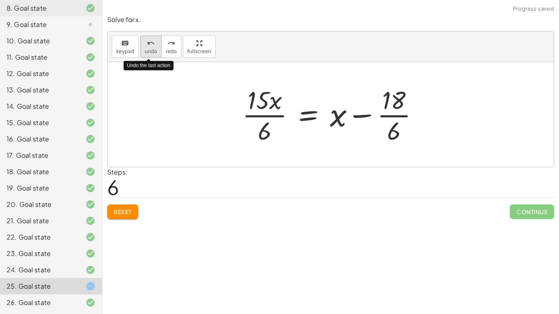
click at [151, 44] on icon "undo" at bounding box center [151, 43] width 8 height 10
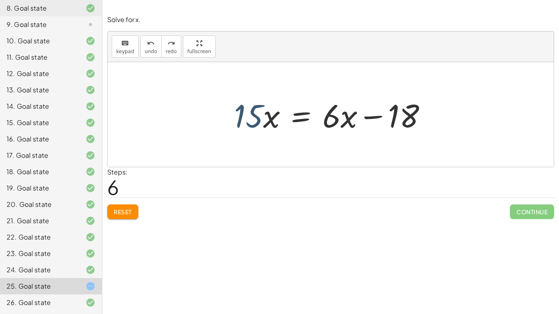
click at [253, 127] on div at bounding box center [334, 115] width 208 height 42
drag, startPoint x: 247, startPoint y: 122, endPoint x: 217, endPoint y: 121, distance: 29.9
click at [217, 121] on div "· 3 · ( + · 5 · x + 2 ) = · 2 · ( + · 3 · x − 6 ) + · 3 · 5 · x + · 3 · 2 = · 2…" at bounding box center [331, 114] width 446 height 105
click at [337, 117] on div at bounding box center [334, 115] width 208 height 42
drag, startPoint x: 346, startPoint y: 120, endPoint x: 285, endPoint y: 124, distance: 61.5
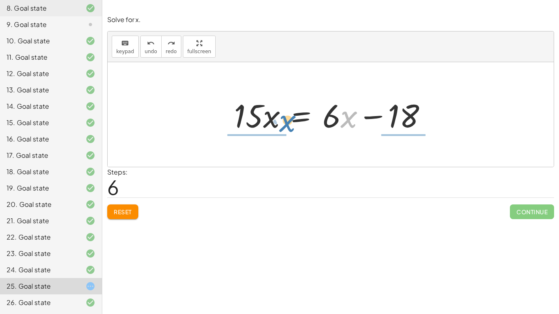
click at [285, 124] on div at bounding box center [334, 115] width 208 height 42
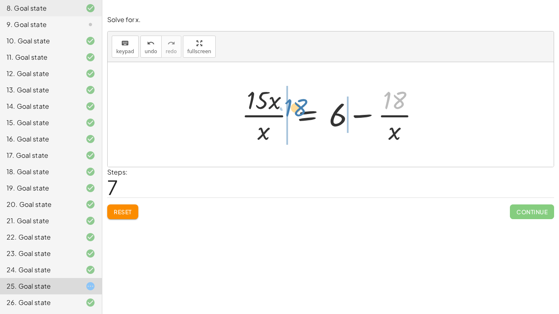
drag, startPoint x: 391, startPoint y: 105, endPoint x: 291, endPoint y: 112, distance: 99.8
click at [291, 112] on div at bounding box center [333, 114] width 193 height 63
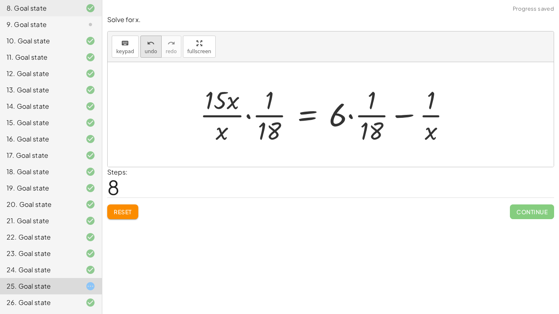
click at [147, 44] on icon "undo" at bounding box center [151, 43] width 8 height 10
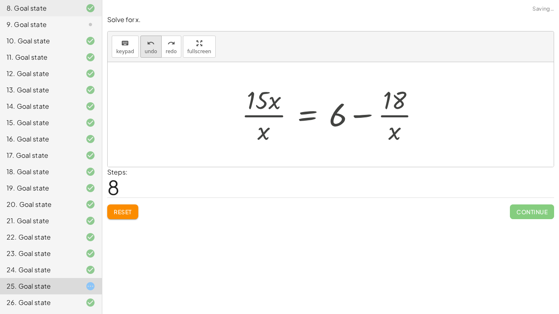
click at [147, 44] on icon "undo" at bounding box center [151, 43] width 8 height 10
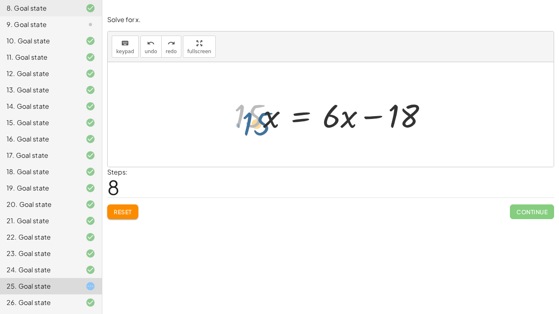
click at [260, 117] on div at bounding box center [334, 115] width 208 height 42
drag, startPoint x: 262, startPoint y: 117, endPoint x: 268, endPoint y: 117, distance: 6.2
click at [268, 117] on div at bounding box center [334, 115] width 208 height 42
click at [127, 53] on span "keypad" at bounding box center [125, 52] width 18 height 6
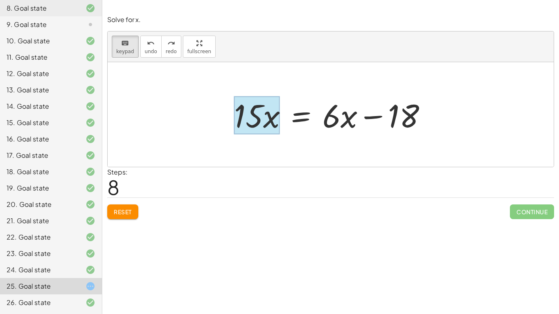
click at [278, 120] on div at bounding box center [257, 116] width 46 height 38
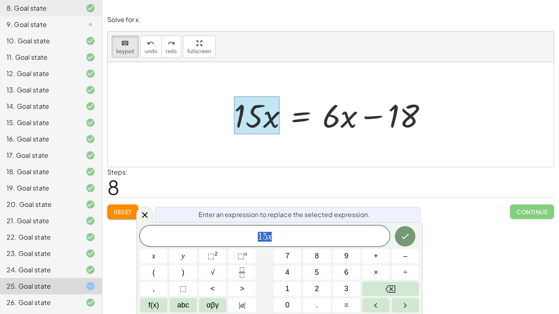
scroll to position [2, 0]
click at [291, 241] on span "1 5 x ​" at bounding box center [265, 236] width 250 height 11
click at [409, 245] on button "–" at bounding box center [405, 256] width 27 height 14
click at [338, 245] on button "6" at bounding box center [346, 273] width 27 height 14
click at [158, 245] on span "f(x)" at bounding box center [154, 305] width 11 height 11
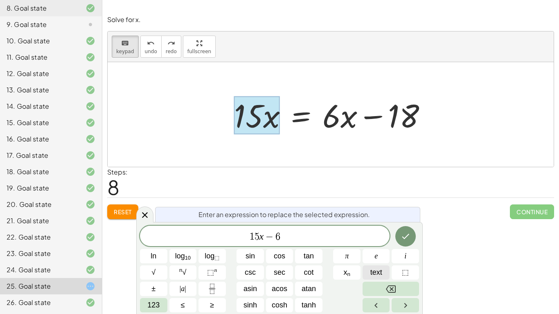
click at [380, 245] on span "text" at bounding box center [377, 272] width 12 height 11
click at [377, 245] on span "text" at bounding box center [377, 272] width 12 height 11
click at [407, 232] on icon "Done" at bounding box center [406, 237] width 10 height 10
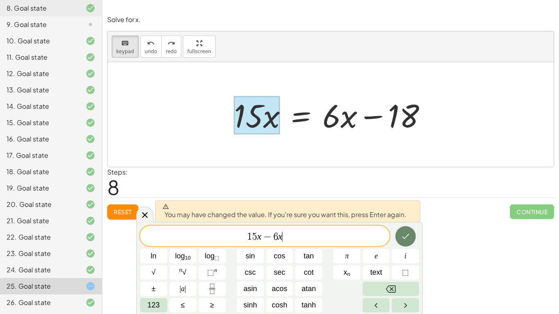
click at [404, 233] on icon "Done" at bounding box center [406, 237] width 10 height 10
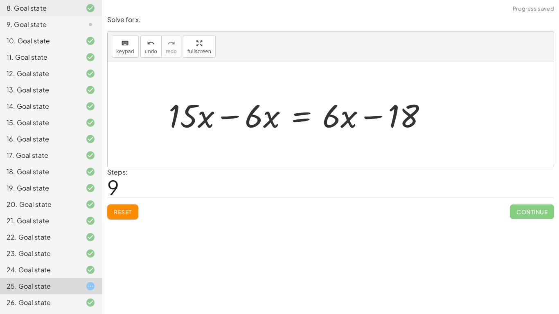
click at [339, 115] on div at bounding box center [301, 115] width 273 height 42
click at [335, 117] on div at bounding box center [301, 115] width 273 height 42
click at [128, 47] on icon "keyboard" at bounding box center [125, 43] width 8 height 10
click at [336, 108] on div at bounding box center [332, 116] width 18 height 38
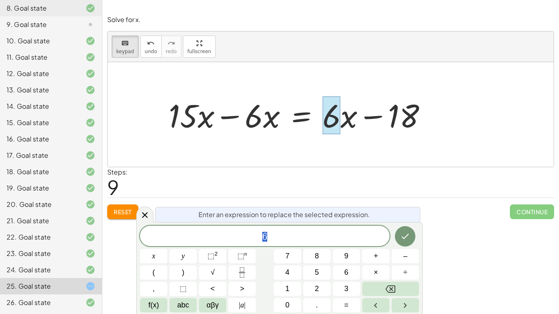
scroll to position [2, 0]
drag, startPoint x: 341, startPoint y: 114, endPoint x: 348, endPoint y: 115, distance: 7.1
click at [348, 115] on div at bounding box center [301, 115] width 273 height 42
click at [349, 116] on div at bounding box center [301, 115] width 273 height 42
click at [339, 117] on div at bounding box center [332, 116] width 18 height 38
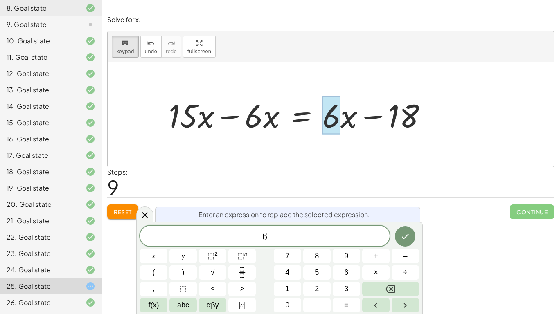
click at [361, 127] on div at bounding box center [301, 115] width 273 height 42
click at [351, 122] on div at bounding box center [301, 115] width 273 height 42
click at [139, 218] on div at bounding box center [144, 215] width 17 height 16
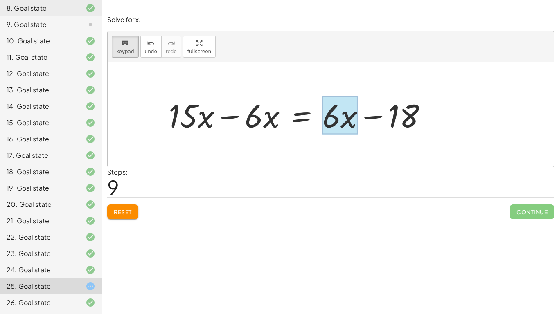
click at [353, 117] on div at bounding box center [340, 116] width 35 height 38
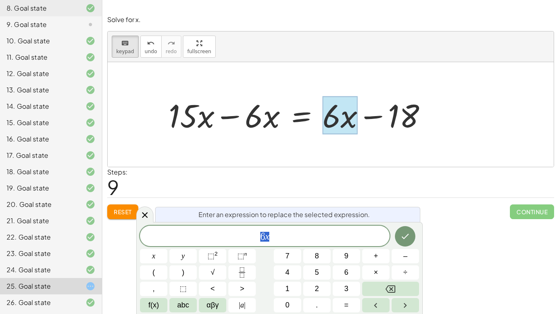
scroll to position [3, 0]
click at [395, 245] on icon "Backspace" at bounding box center [391, 289] width 10 height 7
click at [403, 229] on button "Done" at bounding box center [405, 236] width 20 height 20
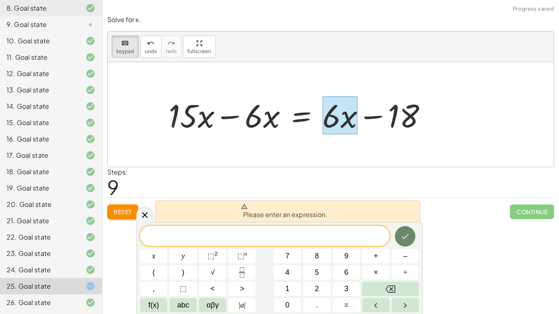
click at [408, 238] on icon "Done" at bounding box center [405, 237] width 10 height 10
drag, startPoint x: 355, startPoint y: 124, endPoint x: 409, endPoint y: 122, distance: 53.3
click at [301, 115] on div "= + · 6 · x − 18 + · 15 · x − · 6 · x" at bounding box center [301, 115] width 0 height 0
click at [138, 43] on div "keyboard keypad undo [PERSON_NAME] redo fullscreen" at bounding box center [331, 47] width 446 height 31
click at [133, 45] on button "keyboard keypad" at bounding box center [125, 47] width 27 height 22
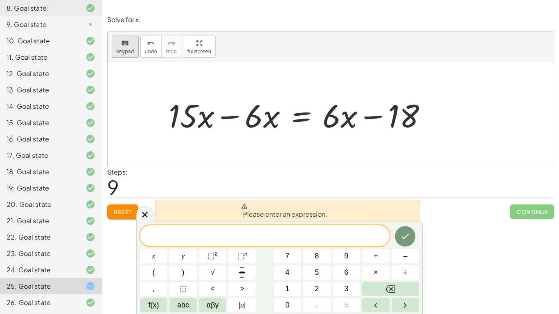
click at [127, 42] on icon "keyboard" at bounding box center [125, 43] width 8 height 10
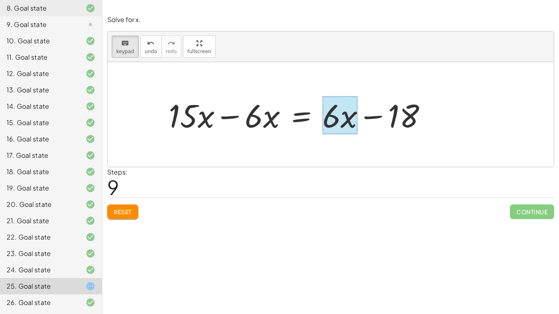
drag, startPoint x: 361, startPoint y: 115, endPoint x: 346, endPoint y: 114, distance: 16.0
click at [346, 114] on div at bounding box center [340, 116] width 35 height 38
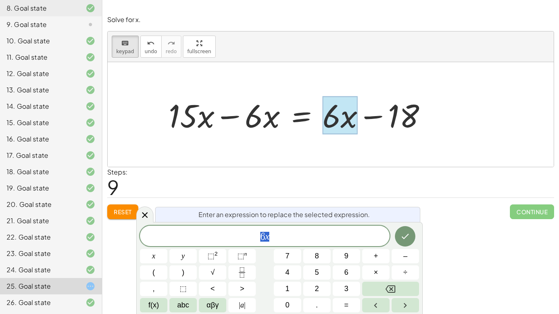
scroll to position [3, 0]
drag, startPoint x: 392, startPoint y: 114, endPoint x: 320, endPoint y: 122, distance: 72.5
click at [320, 122] on div at bounding box center [301, 115] width 273 height 42
click at [122, 49] on span "keypad" at bounding box center [125, 52] width 18 height 6
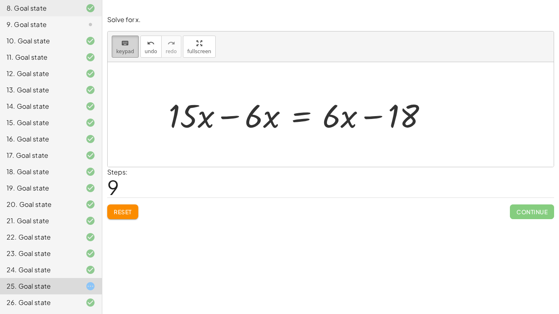
click at [118, 47] on div "keyboard" at bounding box center [125, 43] width 18 height 10
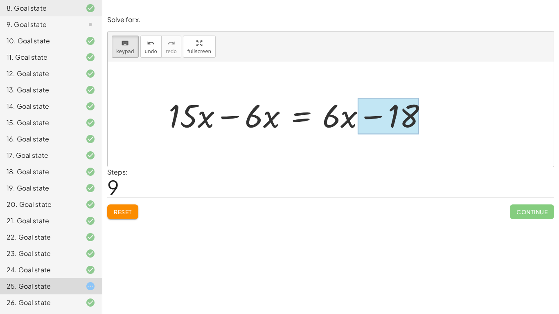
click at [362, 117] on div at bounding box center [388, 116] width 62 height 36
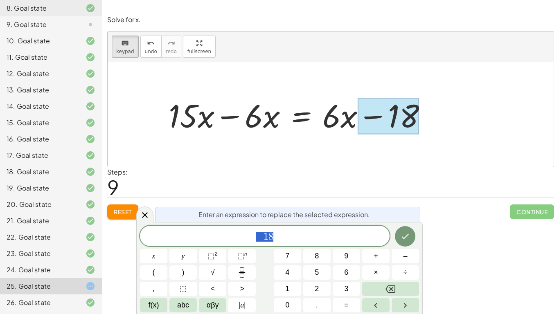
scroll to position [4, 0]
click at [343, 118] on div at bounding box center [301, 115] width 273 height 42
click at [340, 123] on div at bounding box center [301, 115] width 273 height 42
click at [339, 118] on div at bounding box center [301, 115] width 273 height 42
click at [125, 52] on span "keypad" at bounding box center [125, 52] width 18 height 6
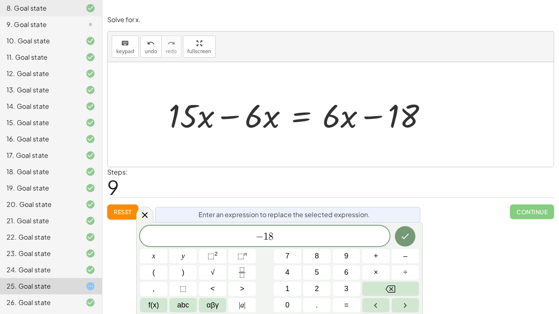
click at [347, 123] on div at bounding box center [301, 115] width 273 height 42
click at [128, 47] on icon "keyboard" at bounding box center [125, 43] width 8 height 10
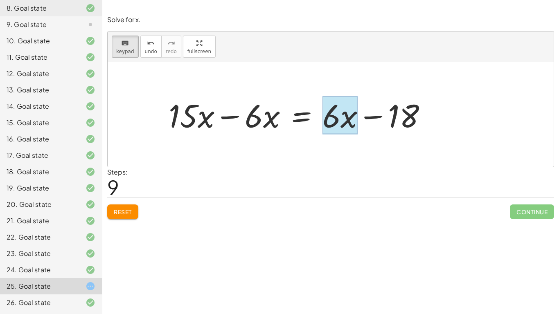
click at [351, 129] on div at bounding box center [340, 116] width 35 height 38
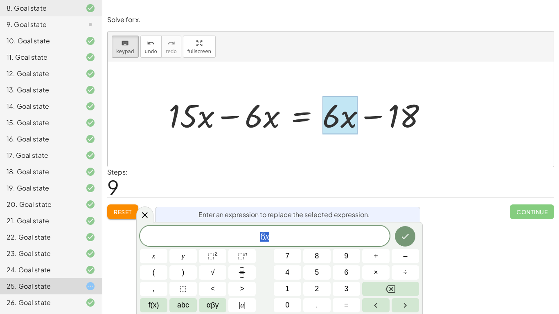
scroll to position [4, 0]
click at [401, 234] on icon "Done" at bounding box center [405, 237] width 10 height 10
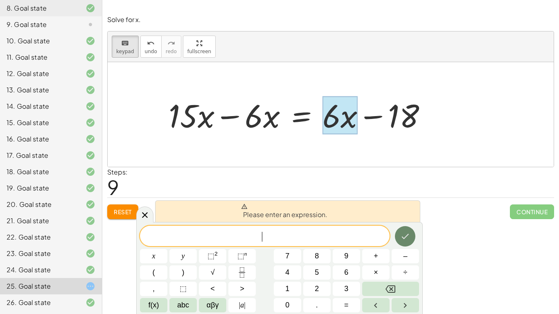
click at [401, 234] on icon "Done" at bounding box center [405, 237] width 10 height 10
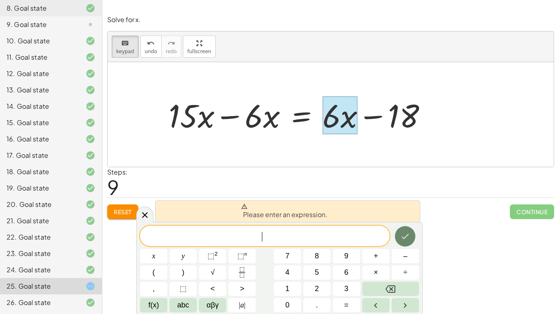
click at [401, 234] on icon "Done" at bounding box center [405, 237] width 10 height 10
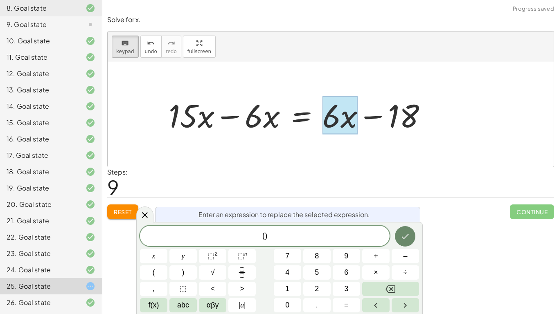
click at [404, 235] on icon "Done" at bounding box center [405, 237] width 10 height 10
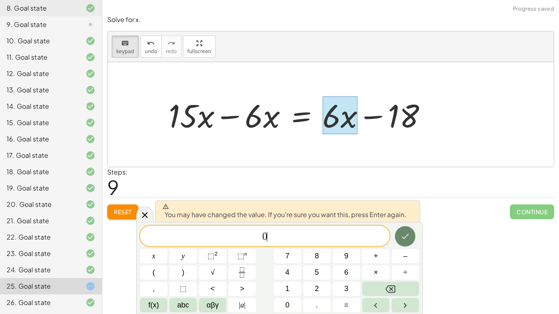
click at [404, 235] on icon "Done" at bounding box center [405, 237] width 10 height 10
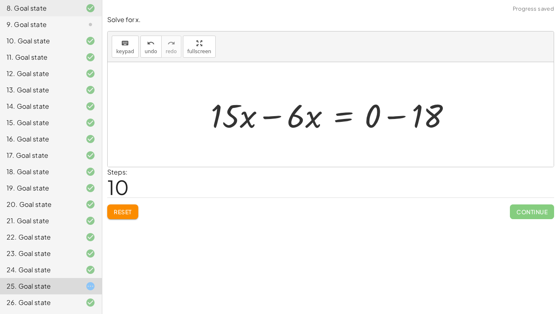
click at [398, 119] on div at bounding box center [334, 115] width 254 height 42
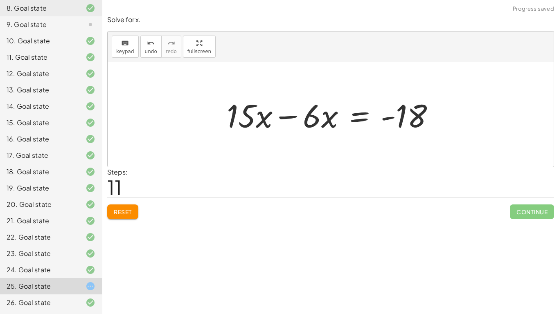
click at [292, 117] on div at bounding box center [334, 115] width 222 height 42
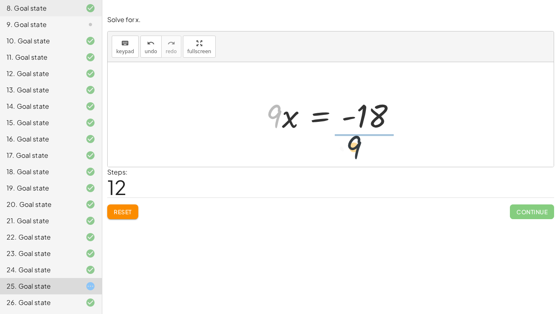
drag, startPoint x: 279, startPoint y: 113, endPoint x: 364, endPoint y: 145, distance: 90.7
click at [364, 145] on div "· 3 · ( + · 5 · x + 2 ) = · 2 · ( + · 3 · x − 6 ) + · 3 · 5 · x + · 3 · 2 = · 2…" at bounding box center [331, 114] width 446 height 105
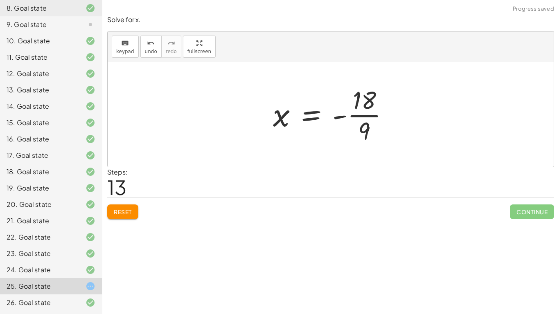
click at [375, 100] on div at bounding box center [334, 114] width 131 height 63
click at [359, 101] on div at bounding box center [334, 114] width 131 height 63
click at [368, 120] on div at bounding box center [334, 114] width 131 height 63
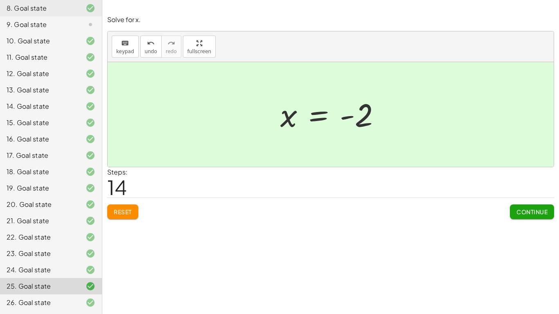
click at [517, 210] on span "Continue" at bounding box center [532, 211] width 31 height 7
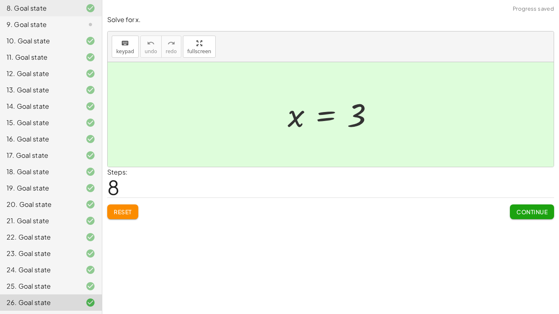
click at [526, 216] on button "Continue" at bounding box center [532, 212] width 44 height 15
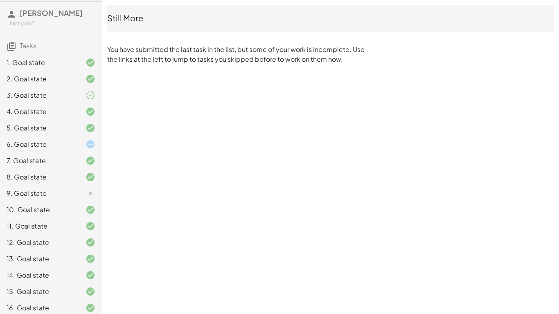
scroll to position [0, 0]
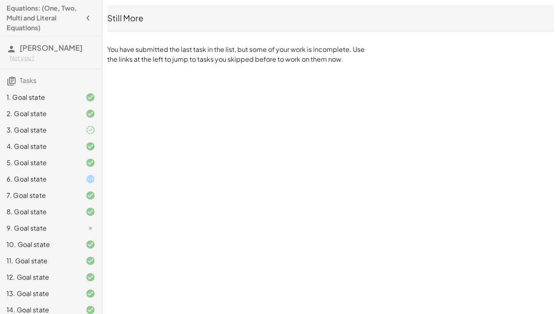
click at [90, 229] on icon at bounding box center [91, 229] width 10 height 10
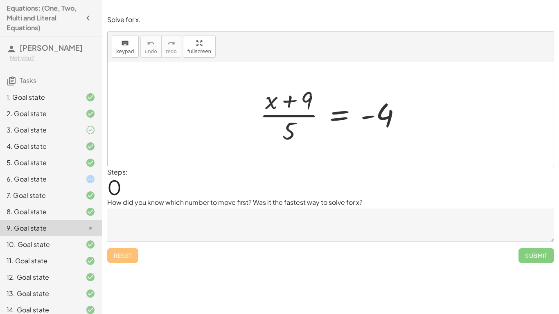
click at [71, 178] on div "6. Goal state" at bounding box center [40, 179] width 66 height 10
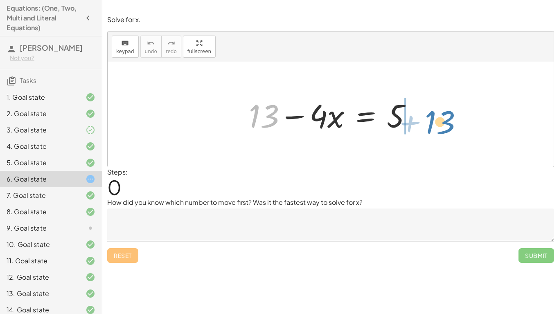
drag, startPoint x: 269, startPoint y: 116, endPoint x: 445, endPoint y: 122, distance: 176.5
click at [445, 122] on div "+ 13 + 13 − · 4 · x = 5" at bounding box center [331, 114] width 446 height 105
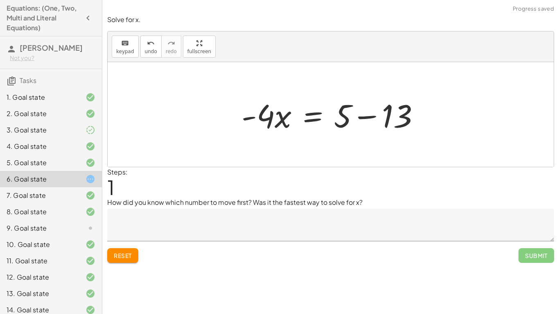
click at [372, 119] on div at bounding box center [333, 115] width 193 height 42
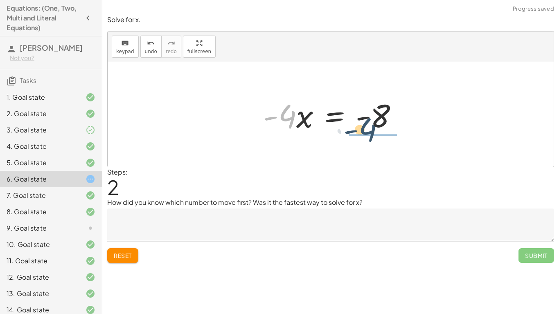
drag, startPoint x: 286, startPoint y: 120, endPoint x: 375, endPoint y: 136, distance: 91.1
click at [375, 136] on div "+ 13 − · 4 · x = 5 · - 4 · x = + 5 − 13 · - 4 · 4 · x = - - 8" at bounding box center [331, 115] width 160 height 46
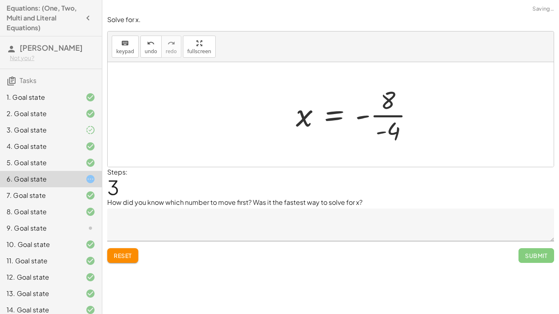
click at [377, 121] on div at bounding box center [358, 114] width 132 height 63
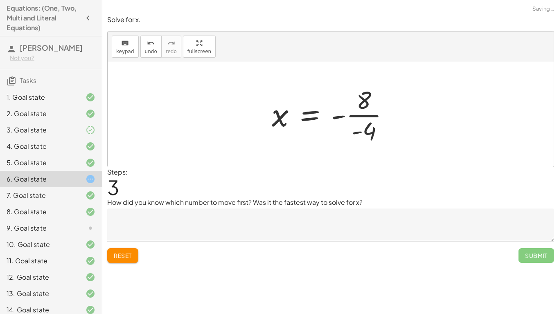
click at [374, 117] on div at bounding box center [334, 114] width 132 height 63
click at [354, 118] on div at bounding box center [334, 115] width 130 height 41
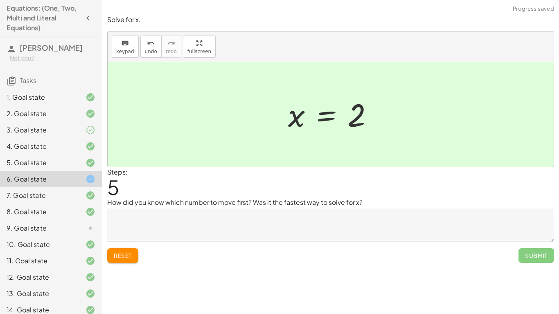
click at [219, 217] on textarea at bounding box center [330, 225] width 447 height 33
click at [130, 245] on span "Reset" at bounding box center [123, 255] width 18 height 7
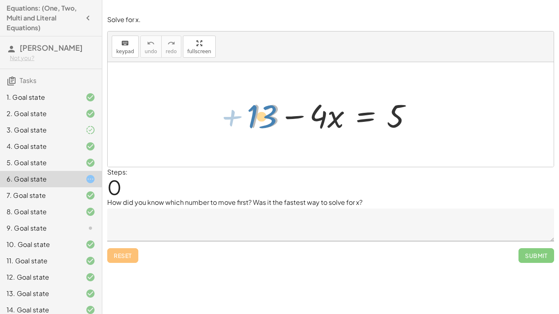
click at [265, 117] on div at bounding box center [334, 115] width 178 height 42
click at [280, 213] on textarea at bounding box center [330, 225] width 447 height 33
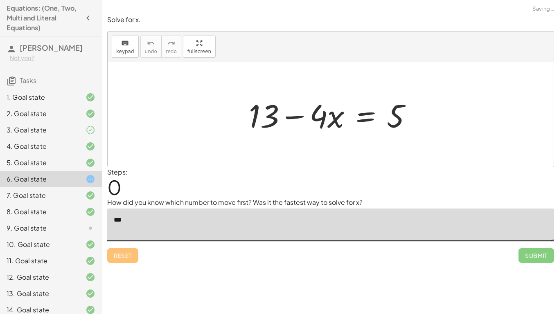
type textarea "*"
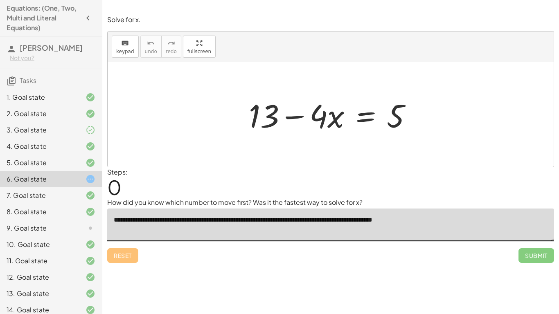
type textarea "**********"
click at [391, 245] on div "Reset Submit" at bounding box center [330, 253] width 447 height 22
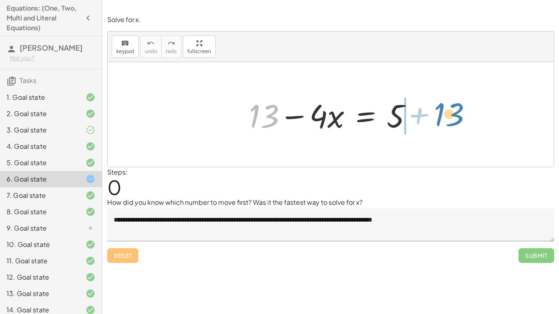
drag, startPoint x: 273, startPoint y: 120, endPoint x: 457, endPoint y: 119, distance: 184.2
click at [457, 119] on div "+ 13 + 13 − · 4 · x = 5" at bounding box center [331, 114] width 446 height 105
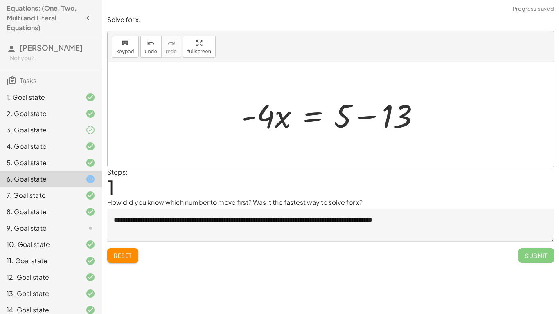
click at [371, 117] on div at bounding box center [333, 115] width 193 height 42
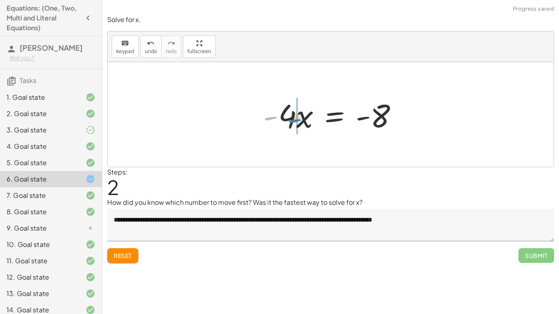
drag, startPoint x: 265, startPoint y: 123, endPoint x: 285, endPoint y: 124, distance: 20.1
click at [285, 124] on div at bounding box center [334, 115] width 150 height 42
drag, startPoint x: 290, startPoint y: 118, endPoint x: 402, endPoint y: 136, distance: 112.8
click at [402, 136] on div "+ 13 − · 4 · x = 5 · - 4 · x = + 5 − 13 · - 4 · x · 4 · x = - - 8" at bounding box center [331, 115] width 160 height 46
click at [384, 118] on div at bounding box center [358, 114] width 132 height 63
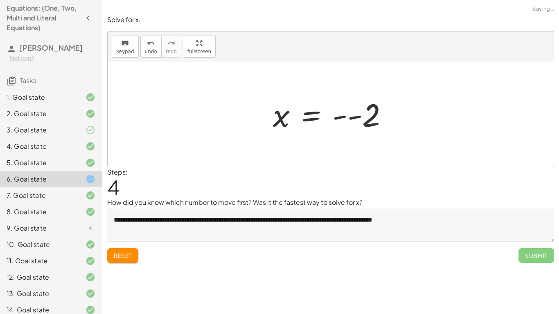
click at [343, 115] on div at bounding box center [334, 115] width 130 height 41
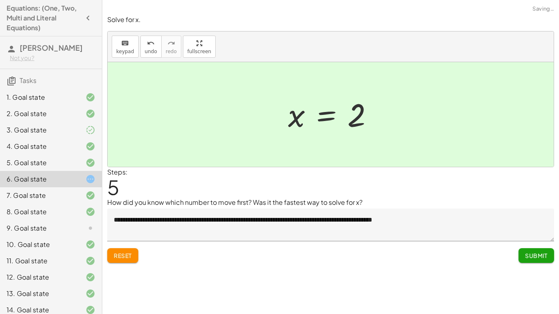
click at [539, 245] on button "Submit" at bounding box center [537, 256] width 36 height 15
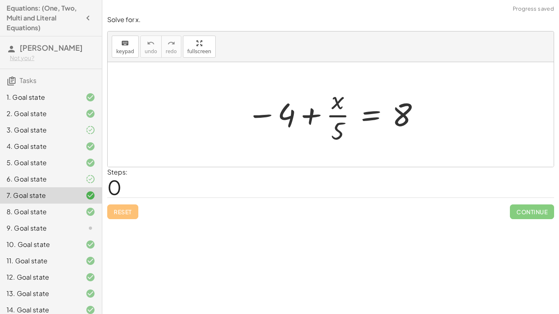
click at [81, 226] on div at bounding box center [83, 229] width 23 height 10
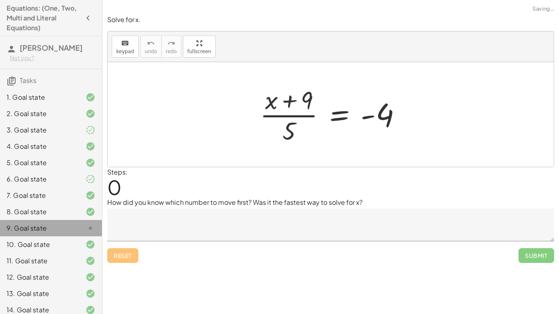
click at [61, 228] on div "9. Goal state" at bounding box center [40, 229] width 66 height 10
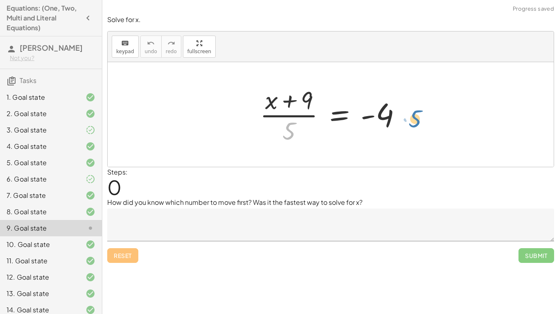
drag, startPoint x: 290, startPoint y: 125, endPoint x: 416, endPoint y: 113, distance: 126.7
click at [416, 113] on div "· 5 · ( + x + 9 ) · 5 = - 4" at bounding box center [331, 114] width 446 height 105
drag, startPoint x: 291, startPoint y: 132, endPoint x: 399, endPoint y: 120, distance: 108.4
click at [399, 120] on div at bounding box center [334, 114] width 156 height 63
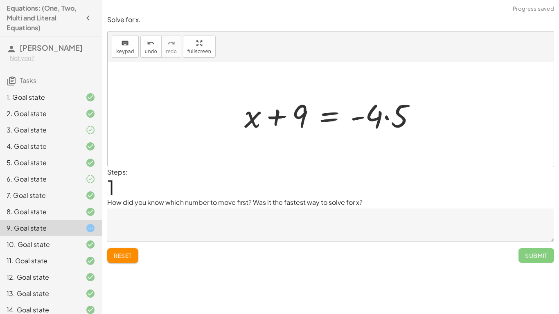
click at [380, 116] on div at bounding box center [333, 115] width 187 height 42
click at [386, 116] on div at bounding box center [333, 115] width 187 height 42
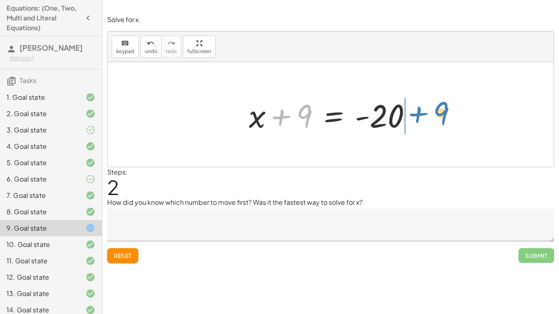
drag, startPoint x: 285, startPoint y: 116, endPoint x: 422, endPoint y: 114, distance: 136.8
click at [422, 114] on div at bounding box center [334, 115] width 178 height 42
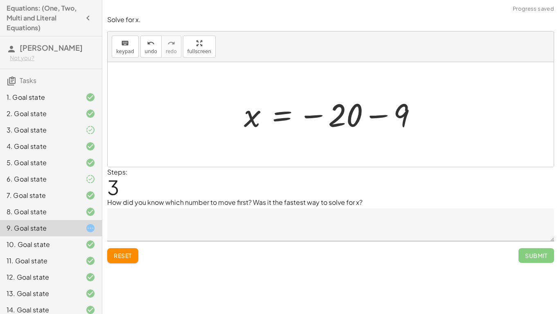
click at [377, 116] on div at bounding box center [334, 115] width 188 height 41
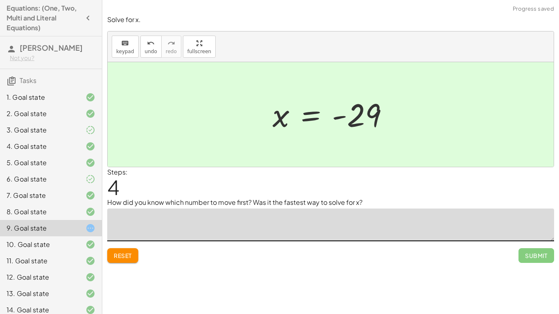
click at [305, 221] on textarea at bounding box center [330, 225] width 447 height 33
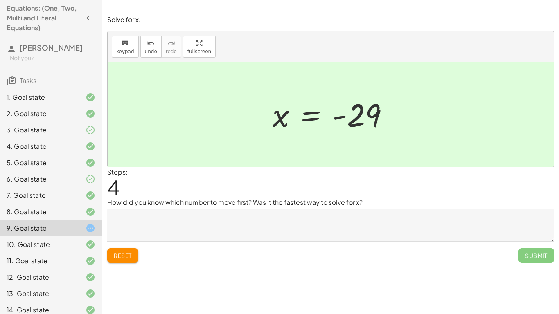
click at [51, 183] on div "6. Goal state" at bounding box center [40, 179] width 66 height 10
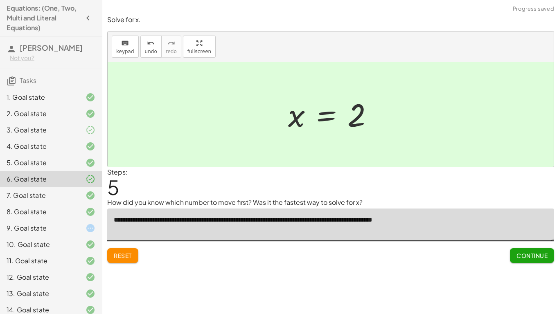
drag, startPoint x: 446, startPoint y: 228, endPoint x: 75, endPoint y: 230, distance: 370.9
click at [75, 230] on main "Equations: (One, Two, Multi and Literal Equations) [PERSON_NAME] Not you? Tasks…" at bounding box center [279, 157] width 559 height 314
click at [190, 245] on div "Reset Continue" at bounding box center [330, 253] width 447 height 22
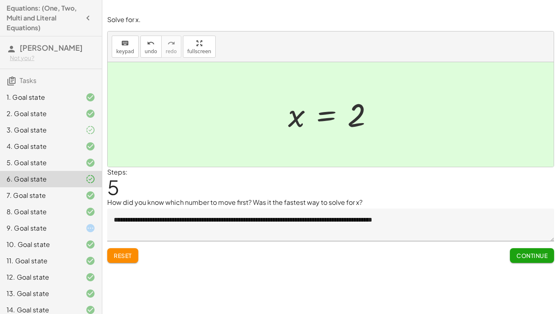
click at [56, 230] on div "9. Goal state" at bounding box center [40, 229] width 66 height 10
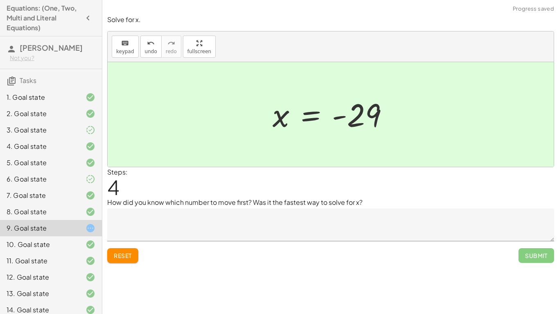
click at [239, 214] on textarea at bounding box center [330, 225] width 447 height 33
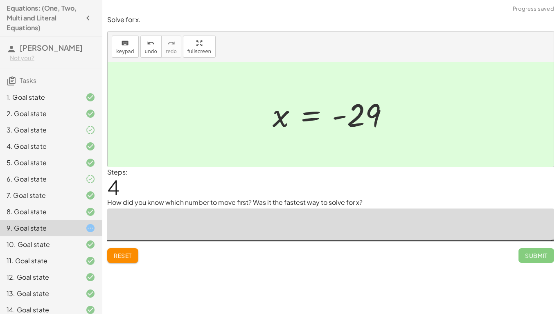
paste textarea "**********"
type textarea "**********"
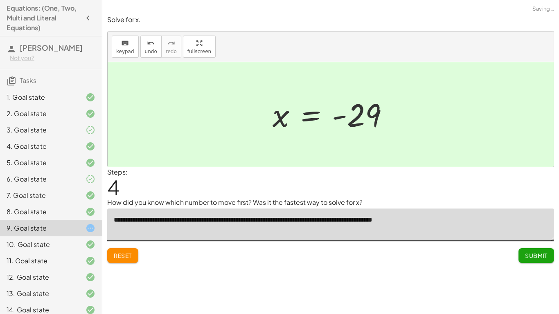
click at [533, 245] on span "Submit" at bounding box center [536, 255] width 23 height 7
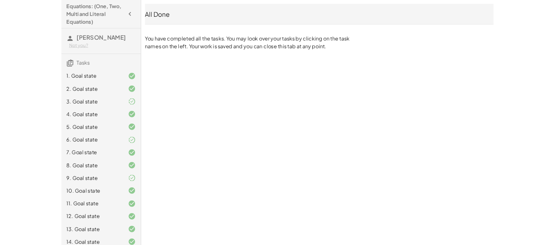
scroll to position [204, 0]
